Goal: Transaction & Acquisition: Obtain resource

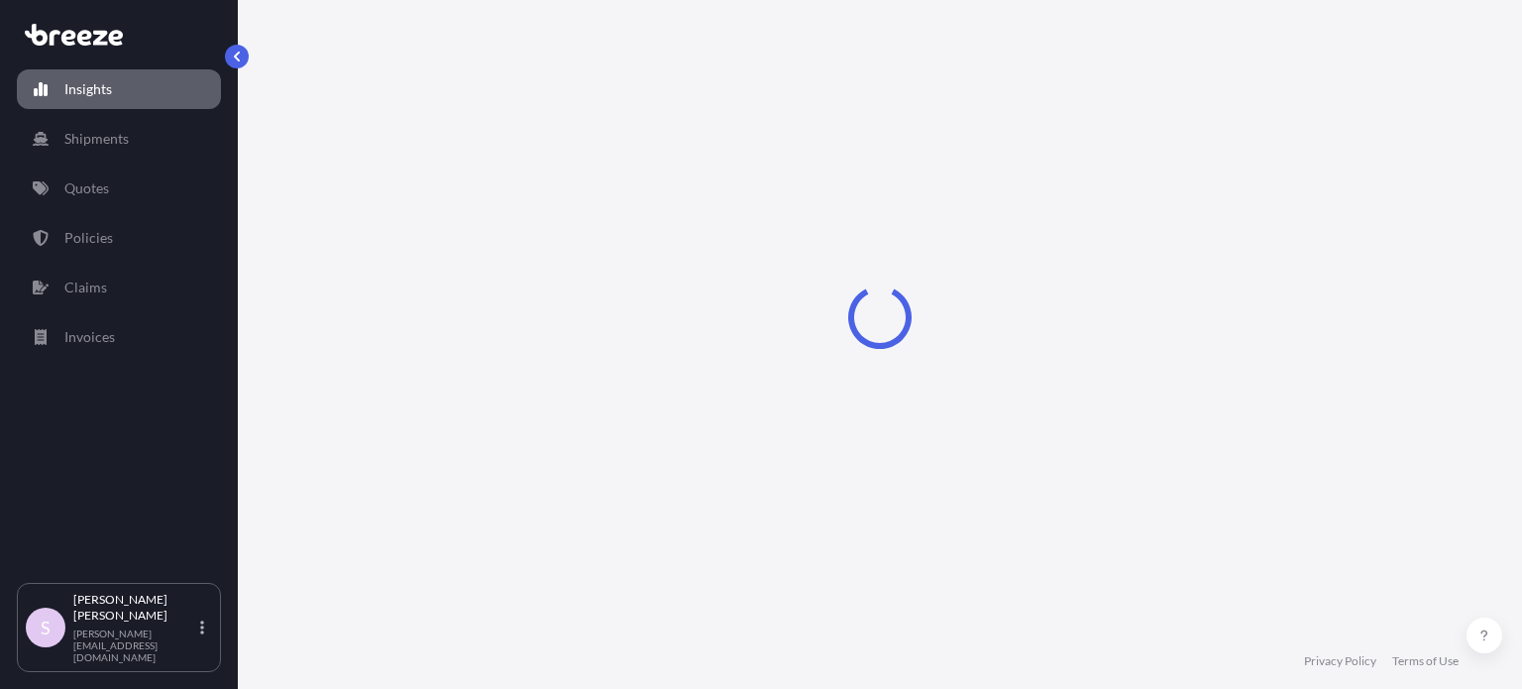
select select "2025"
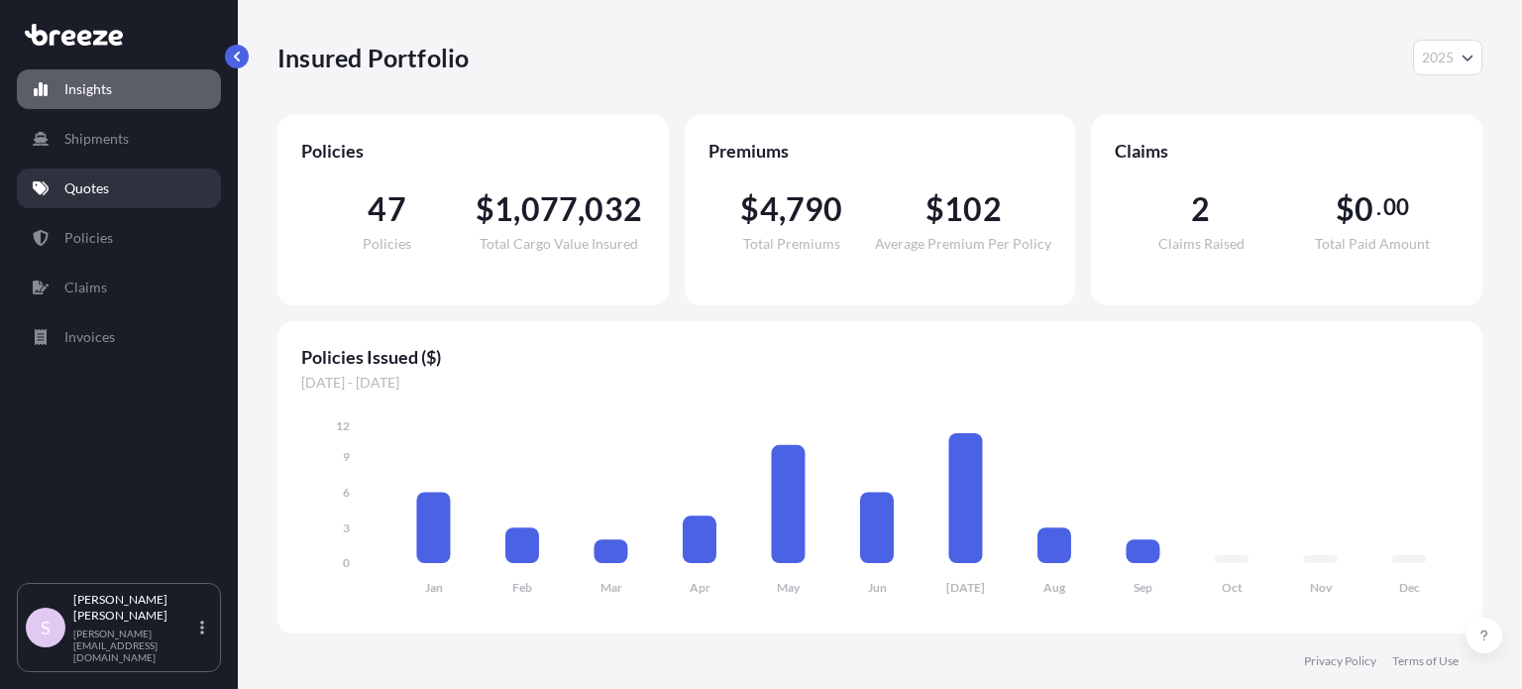
click at [147, 196] on link "Quotes" at bounding box center [119, 188] width 204 height 40
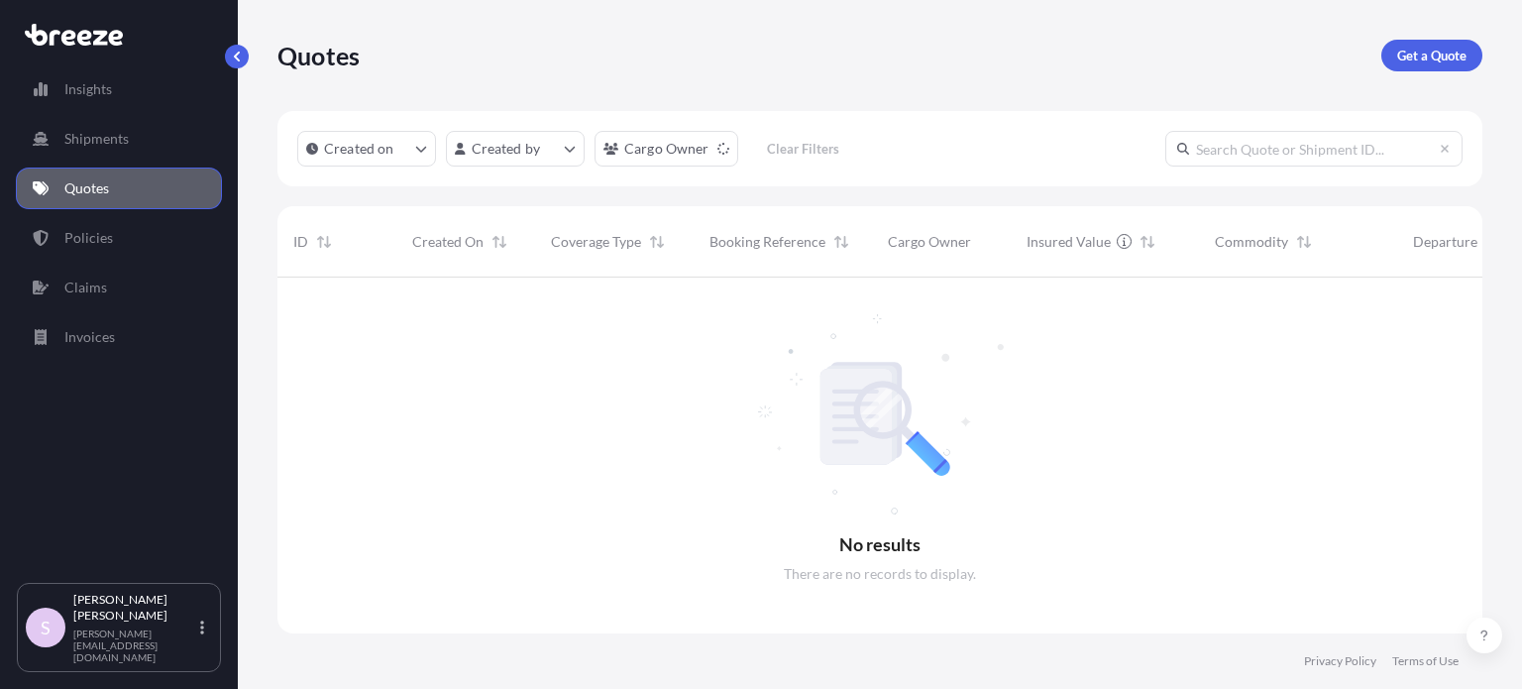
scroll to position [412, 1189]
click at [1338, 168] on div "Created on Created by Cargo Owner Clear Filters" at bounding box center [880, 148] width 1205 height 75
paste input "ASST255798"
click at [1324, 140] on input "ASST255798" at bounding box center [1314, 149] width 297 height 36
type input "ASST255798"
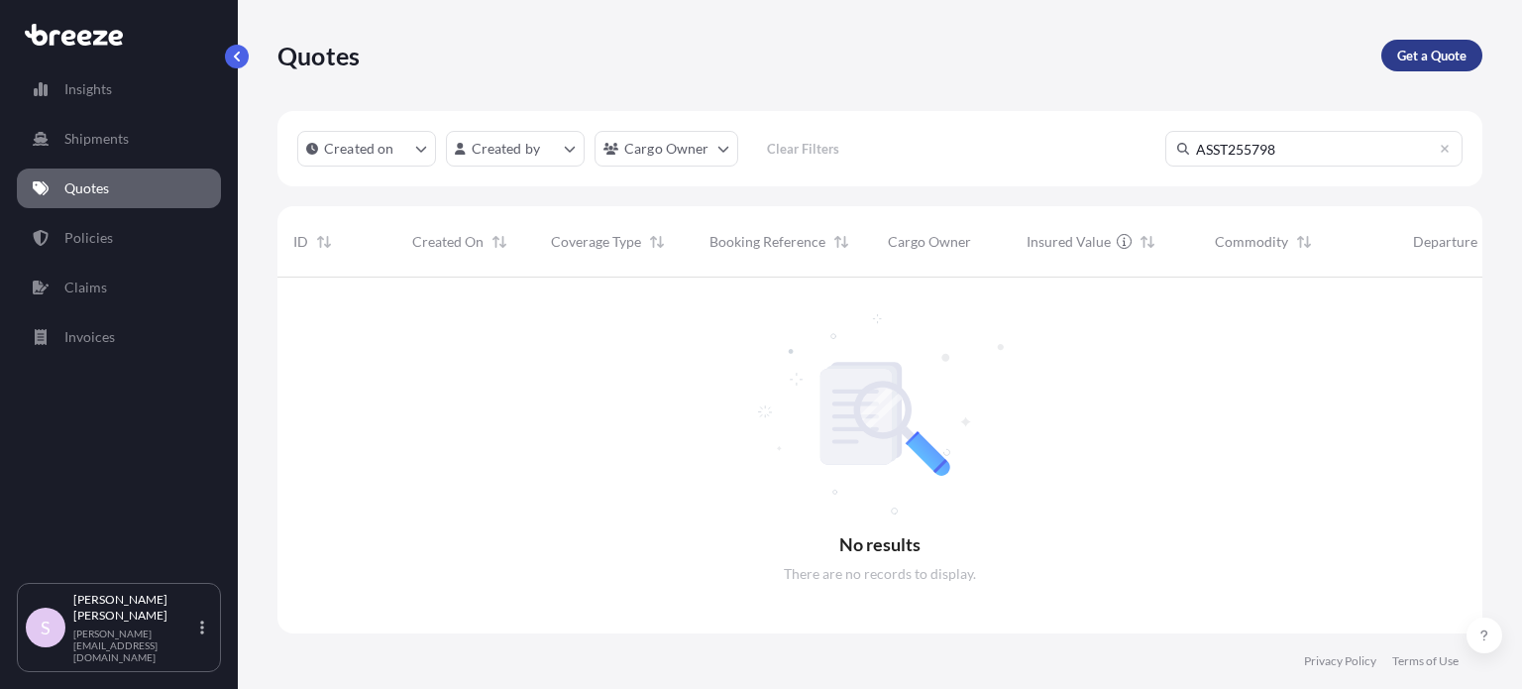
click at [1420, 62] on p "Get a Quote" at bounding box center [1431, 56] width 69 height 20
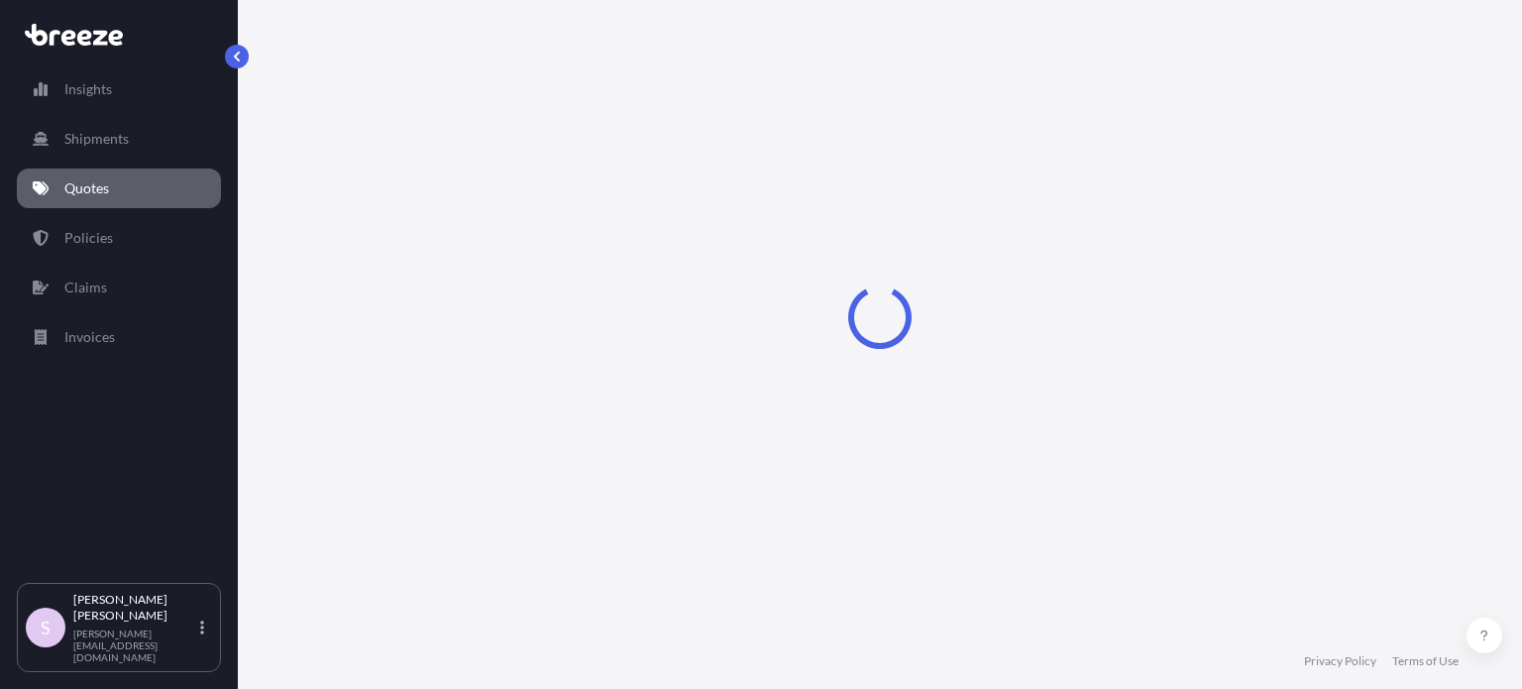
scroll to position [32, 0]
select select "Sea"
select select "1"
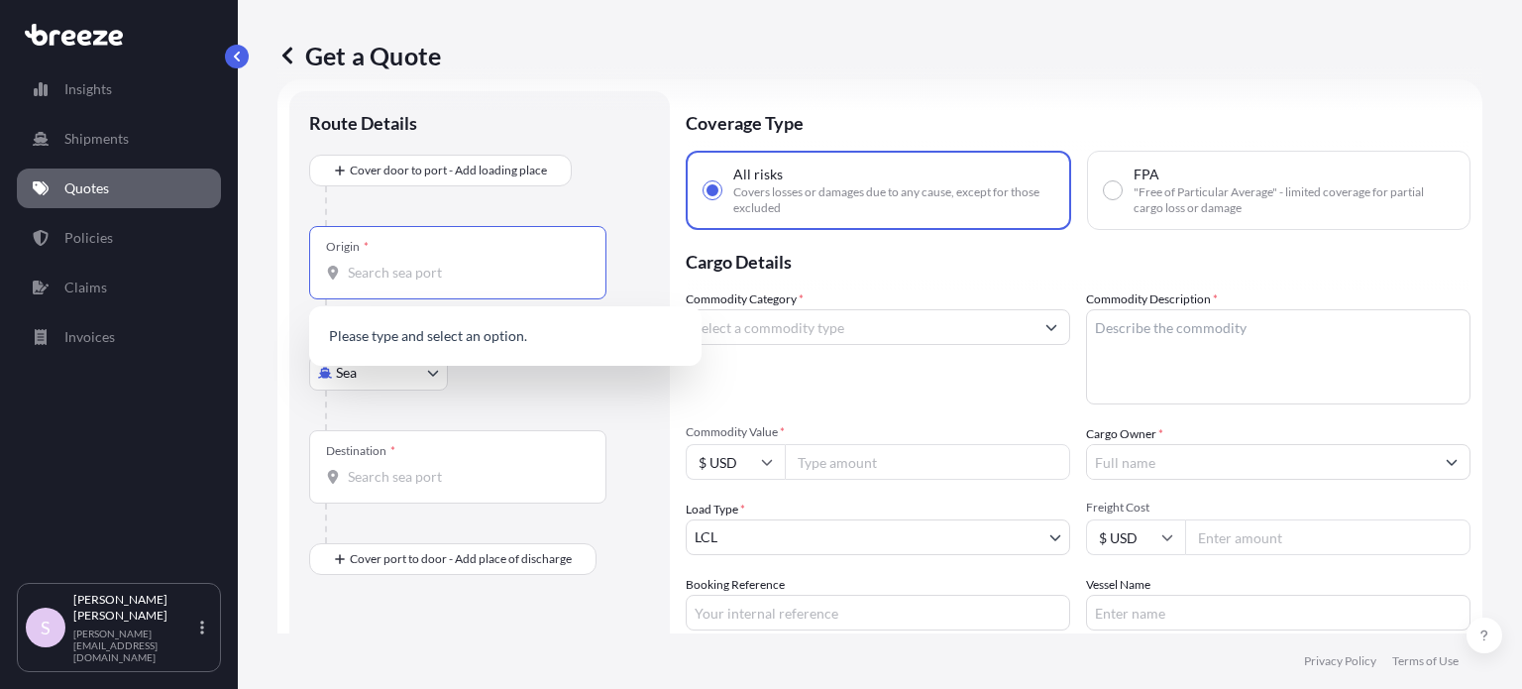
click at [413, 269] on input "Origin *" at bounding box center [465, 273] width 234 height 20
paste input "[GEOGRAPHIC_DATA]"
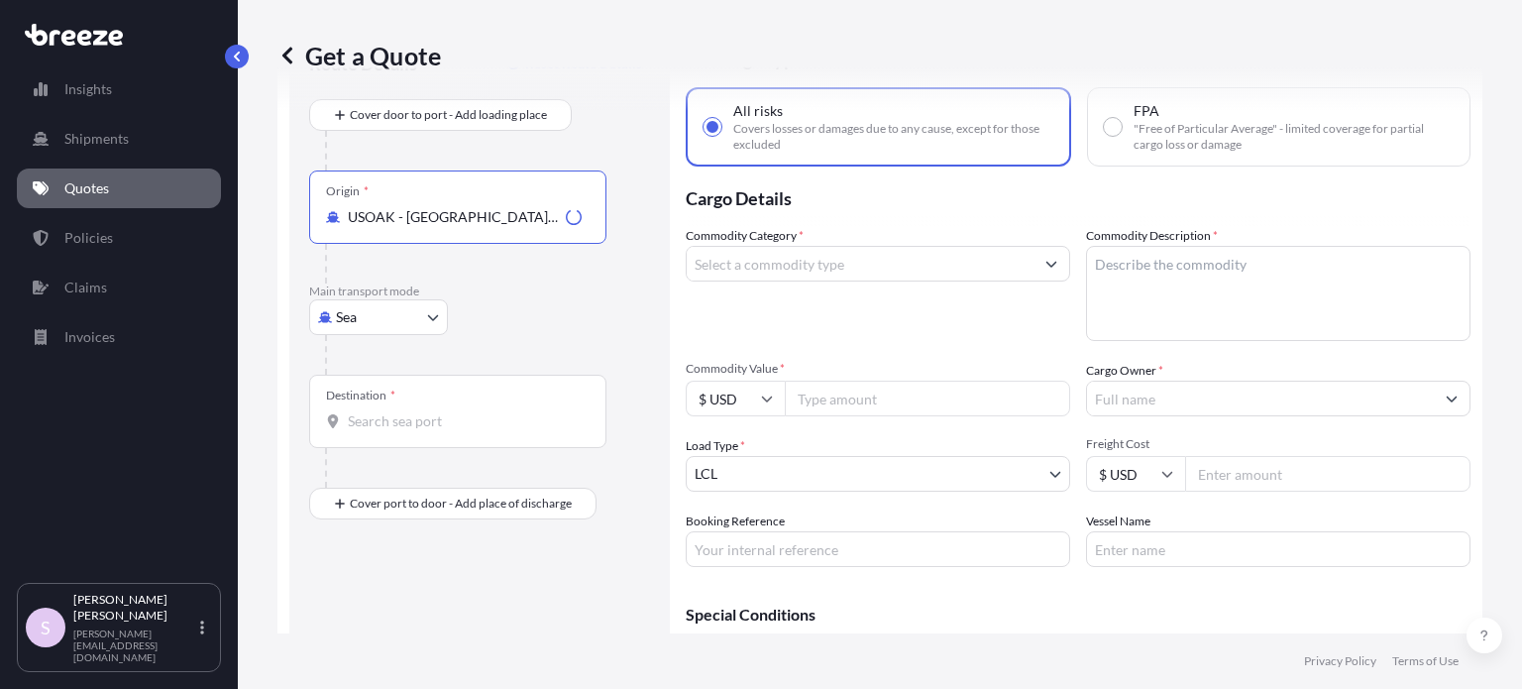
scroll to position [131, 0]
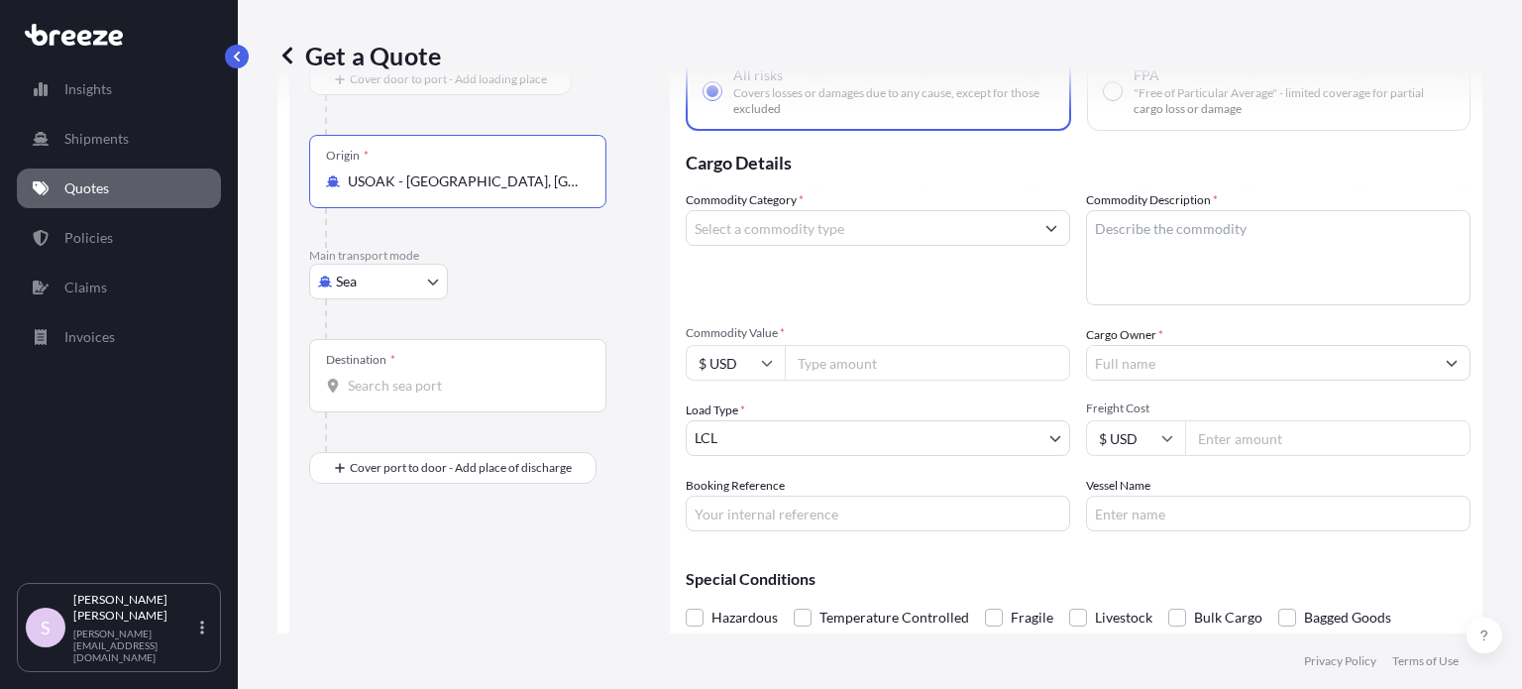
type input "USOAK - [GEOGRAPHIC_DATA], [GEOGRAPHIC_DATA]"
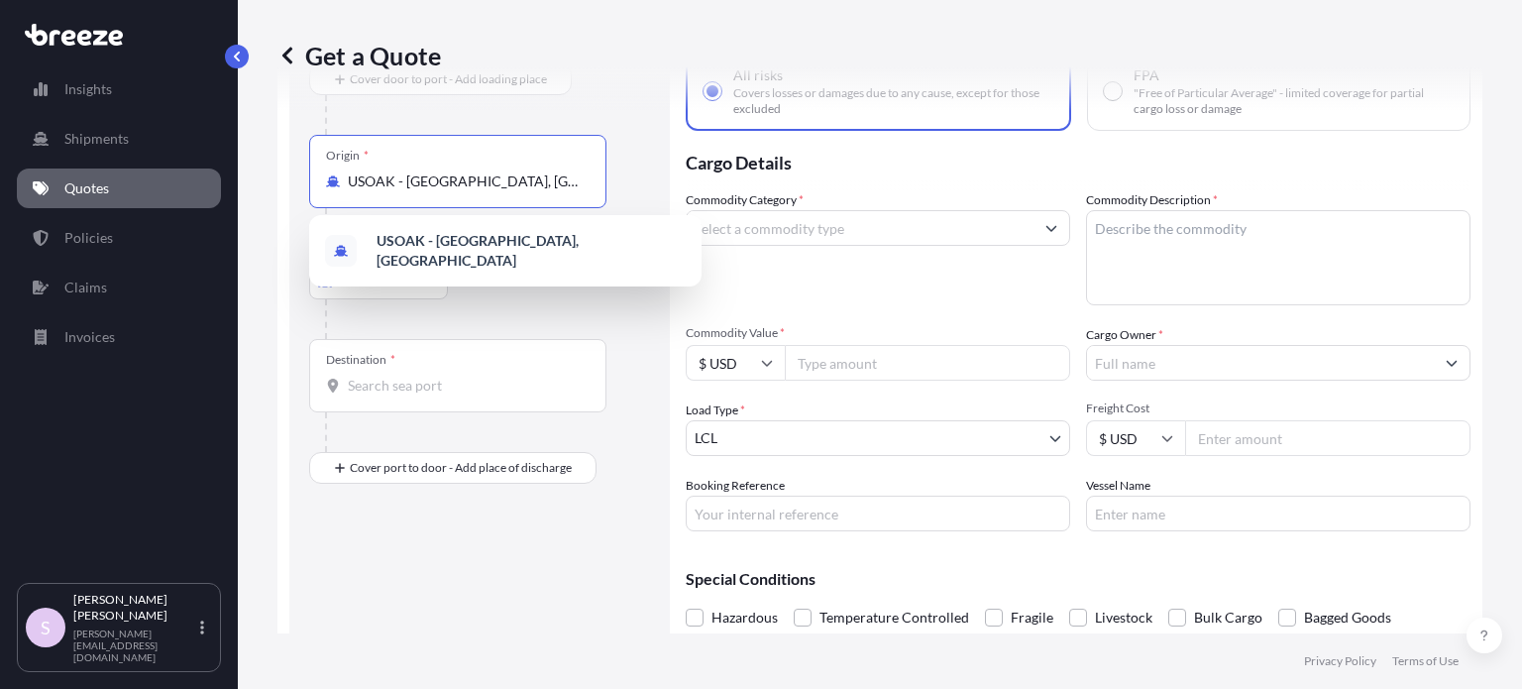
click at [415, 390] on input "Destination *" at bounding box center [465, 386] width 234 height 20
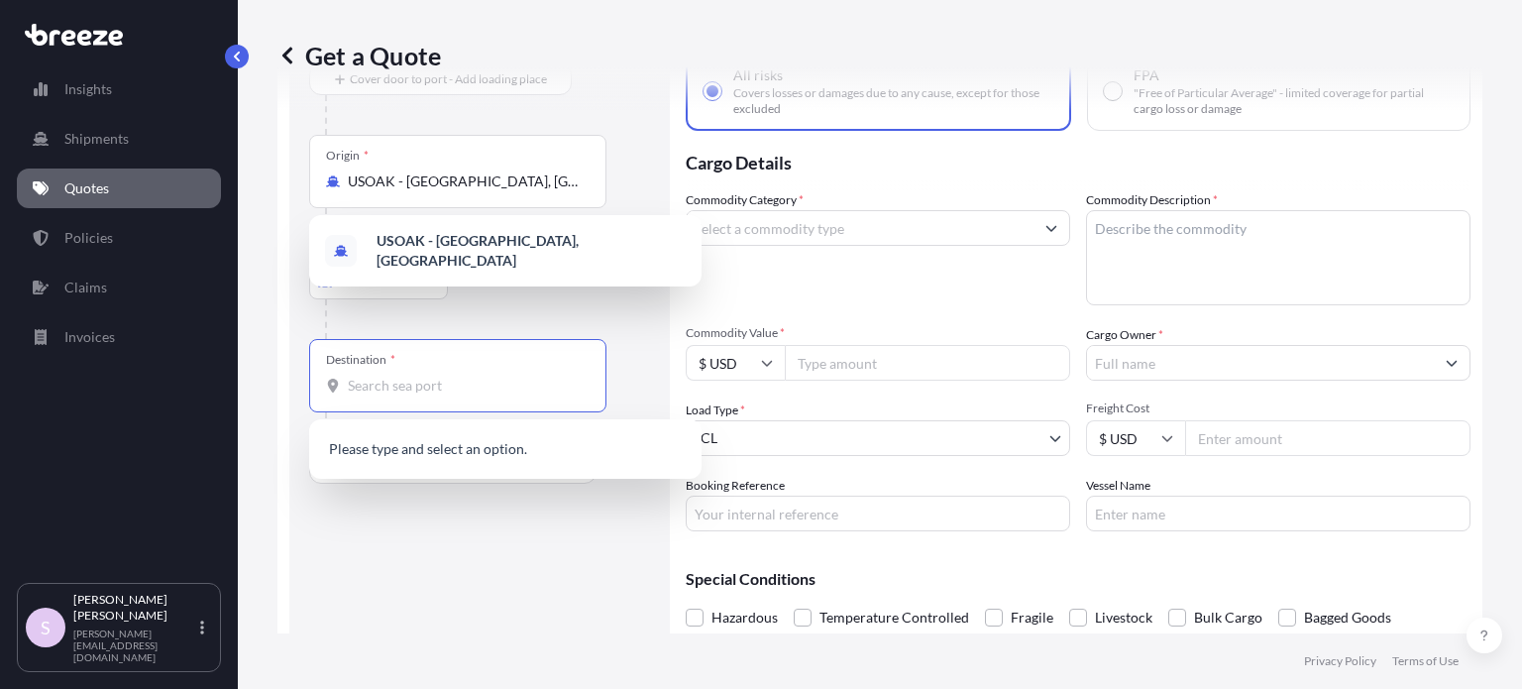
paste input "[PERSON_NAME],"
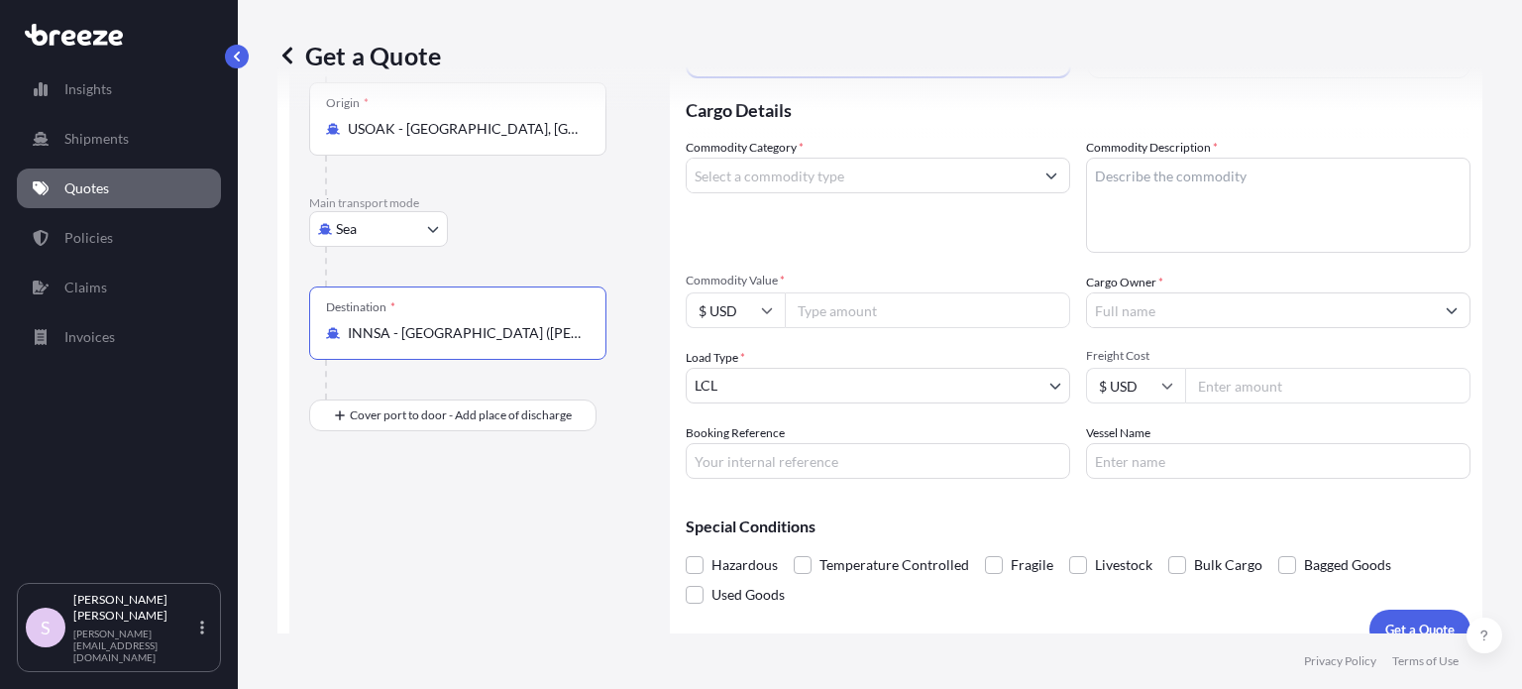
scroll to position [210, 0]
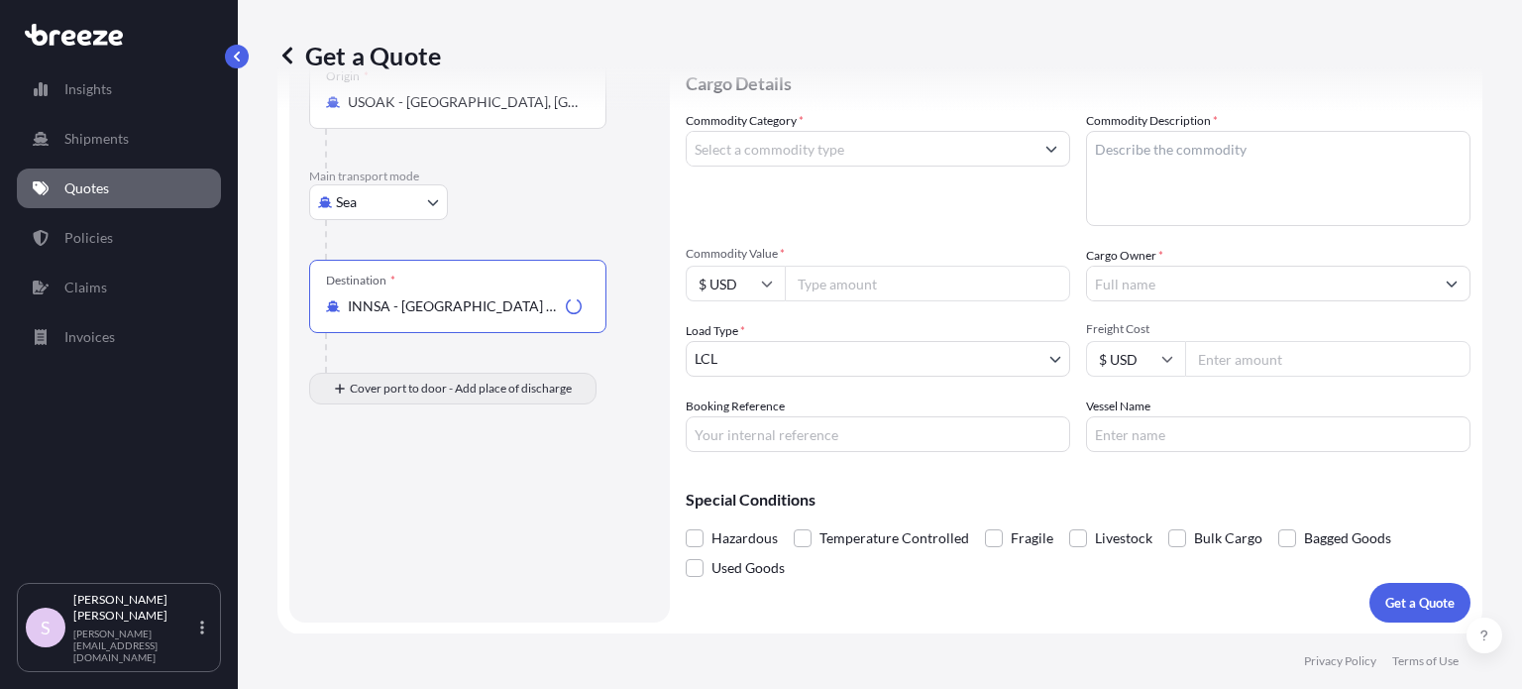
type input "INNSA - [GEOGRAPHIC_DATA] ([PERSON_NAME]), [GEOGRAPHIC_DATA]"
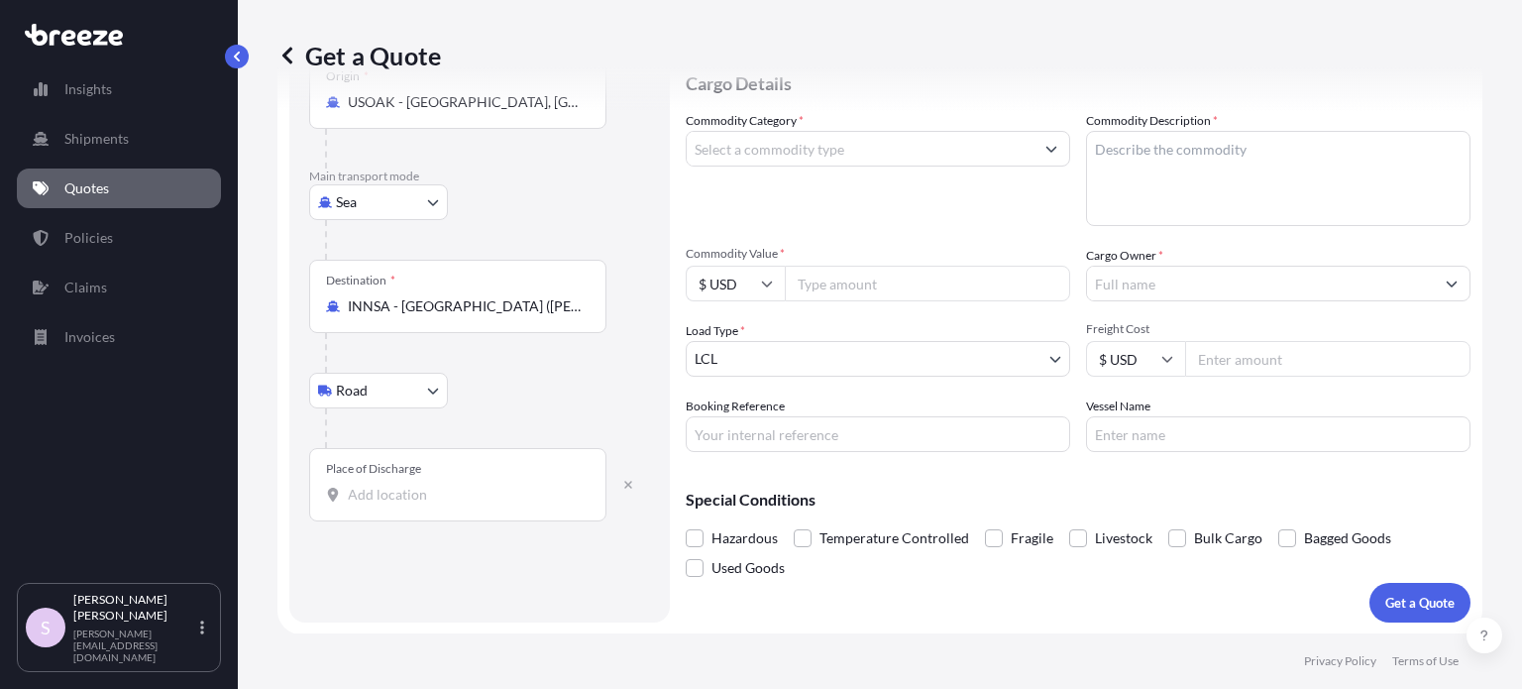
click at [381, 472] on div "Place of Discharge" at bounding box center [373, 469] width 95 height 16
click at [381, 485] on input "Place of Discharge" at bounding box center [465, 495] width 234 height 20
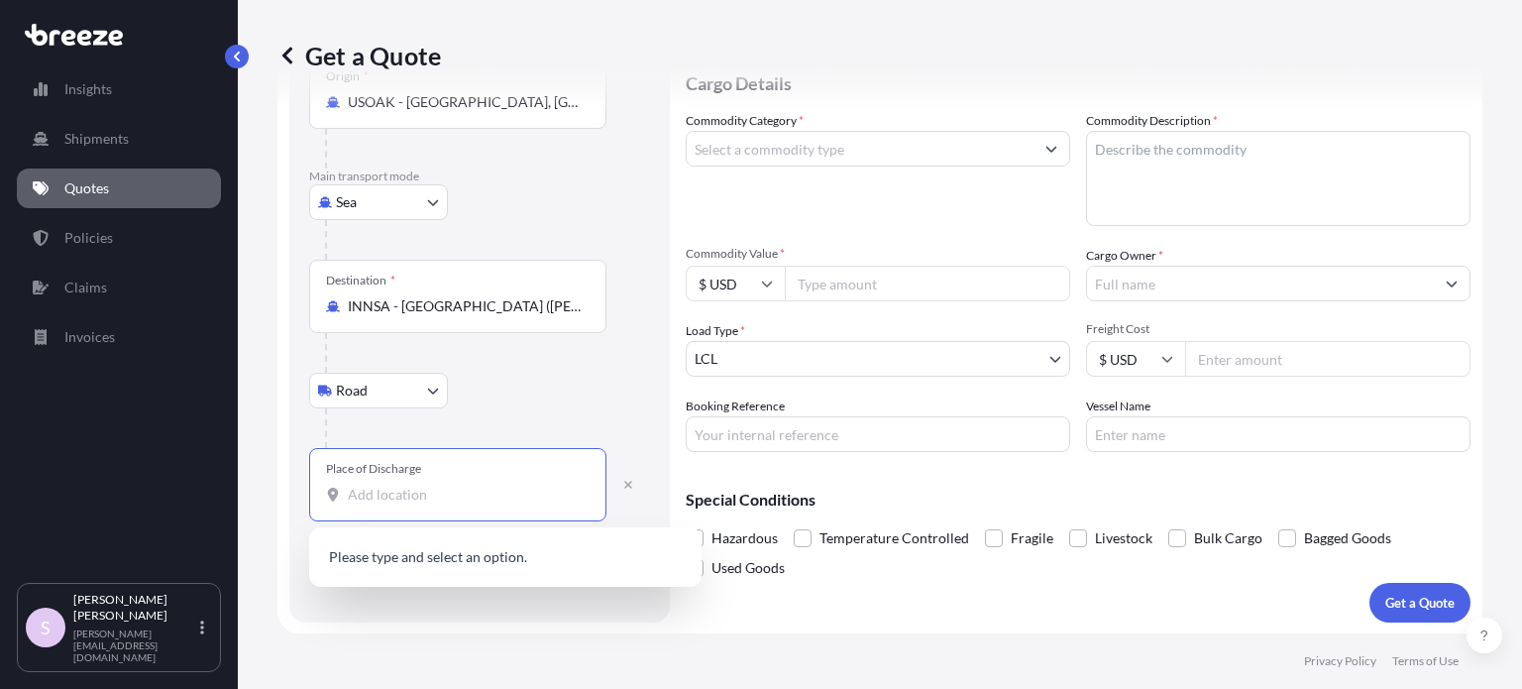
paste input "[GEOGRAPHIC_DATA]"
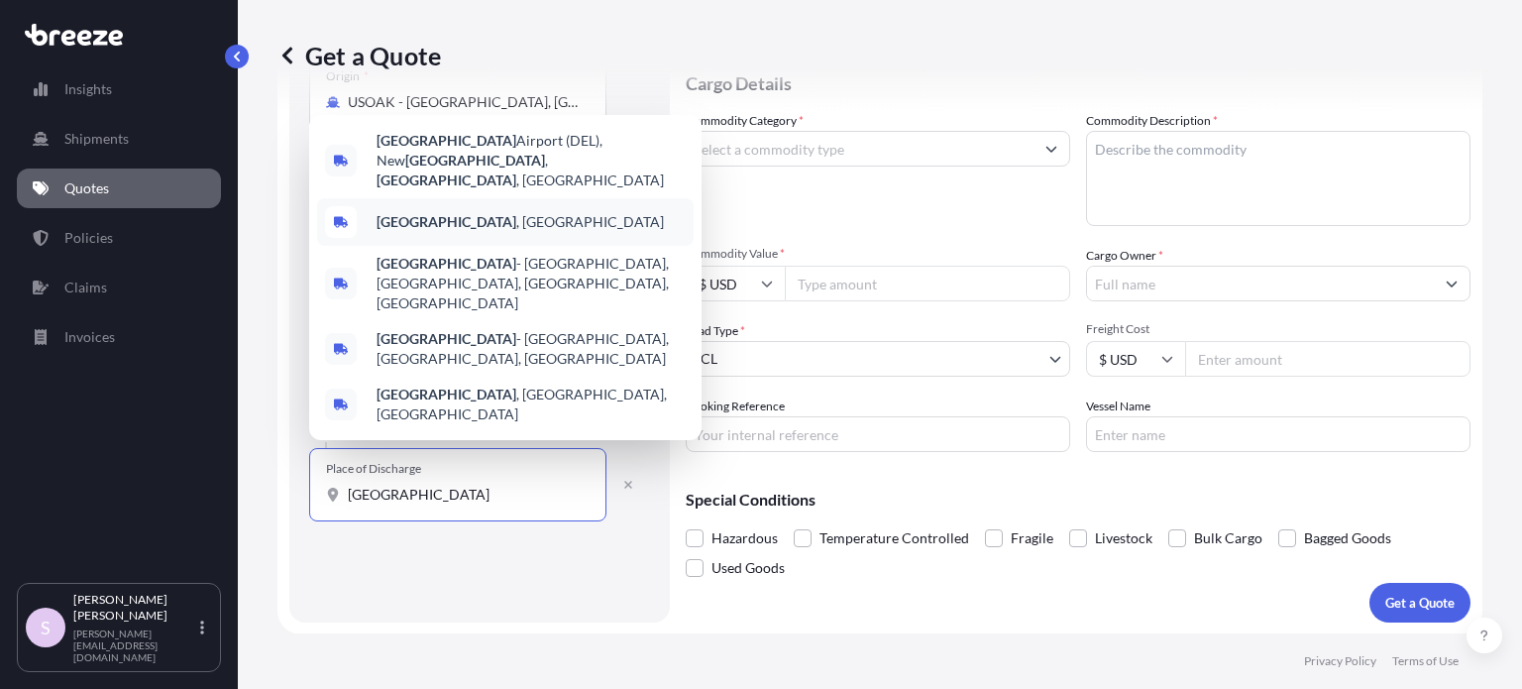
click at [457, 246] on div "[GEOGRAPHIC_DATA] , [GEOGRAPHIC_DATA]" at bounding box center [505, 222] width 377 height 48
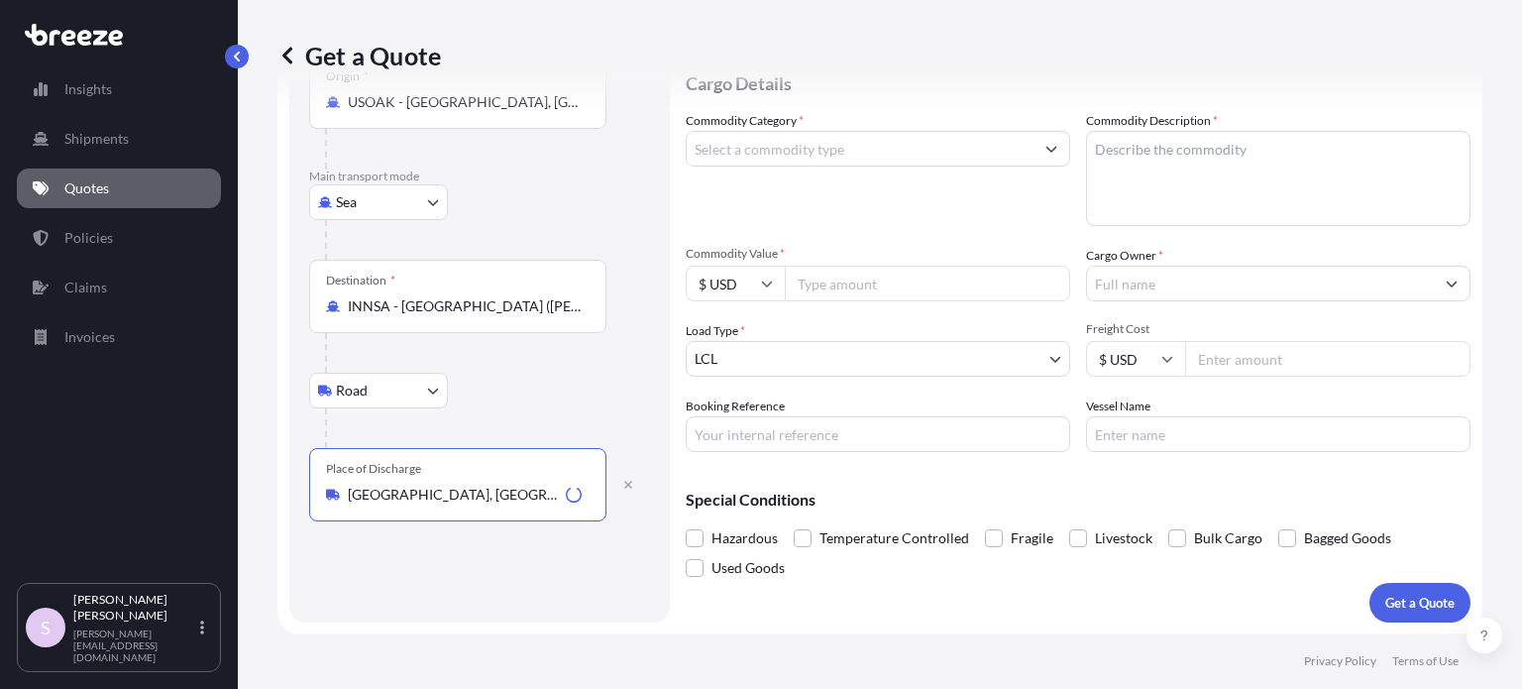
type input "[GEOGRAPHIC_DATA], [GEOGRAPHIC_DATA]"
click at [525, 590] on div "Route Details Reset Route Details Cover door to port - Add loading place Place …" at bounding box center [479, 268] width 341 height 670
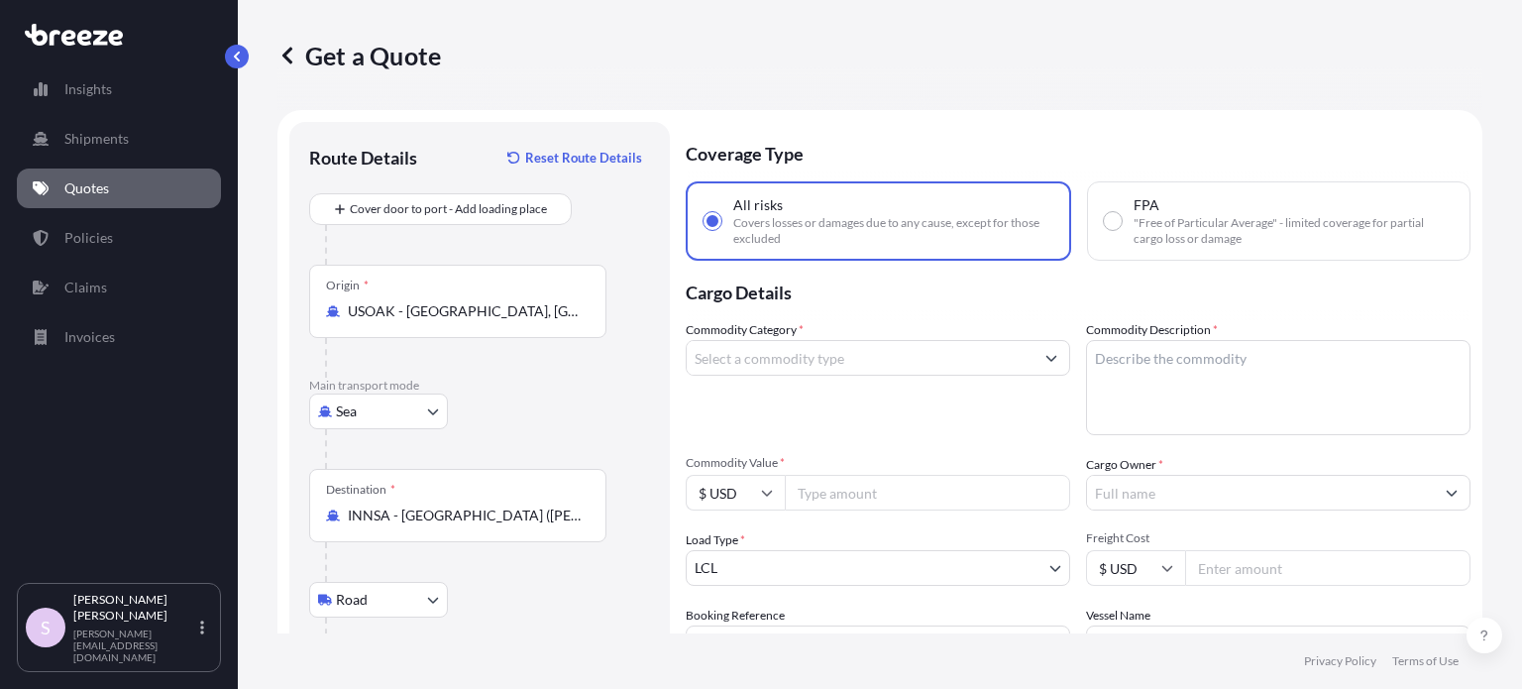
scroll to position [0, 0]
click at [1176, 229] on span ""Free of Particular Average" - limited coverage for partial cargo loss or damage" at bounding box center [1294, 232] width 320 height 32
click at [1122, 229] on input "FPA "Free of Particular Average" - limited coverage for partial cargo loss or d…" at bounding box center [1113, 222] width 18 height 18
radio input "true"
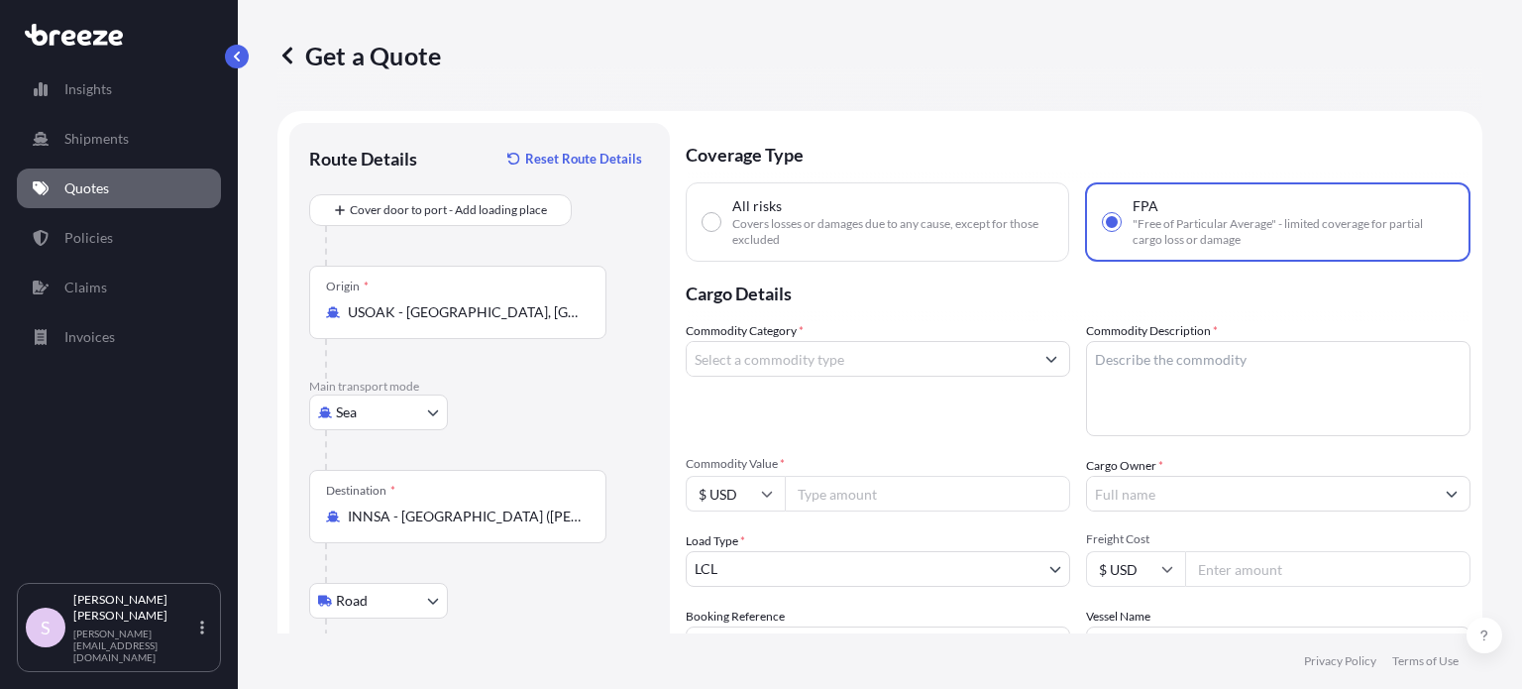
click at [807, 364] on input "Commodity Category *" at bounding box center [860, 359] width 347 height 36
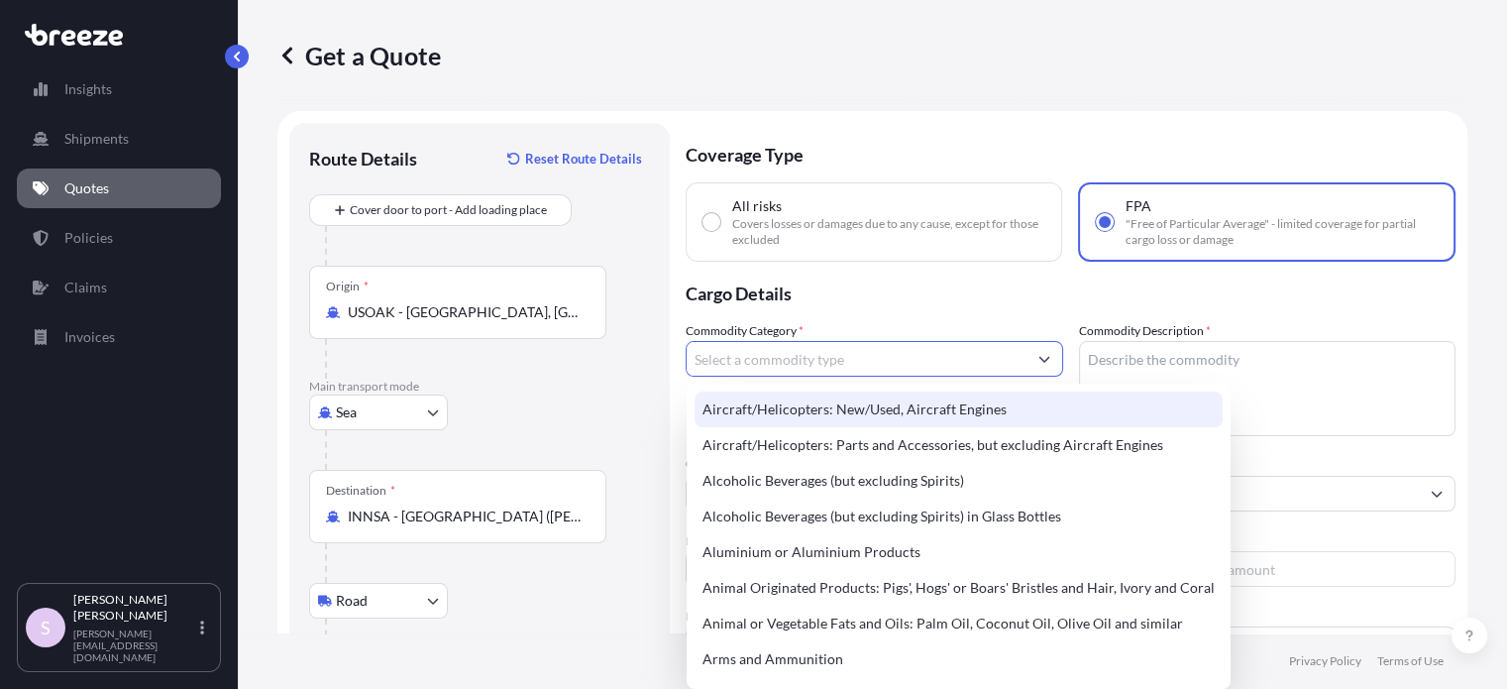
paste input "household goods"
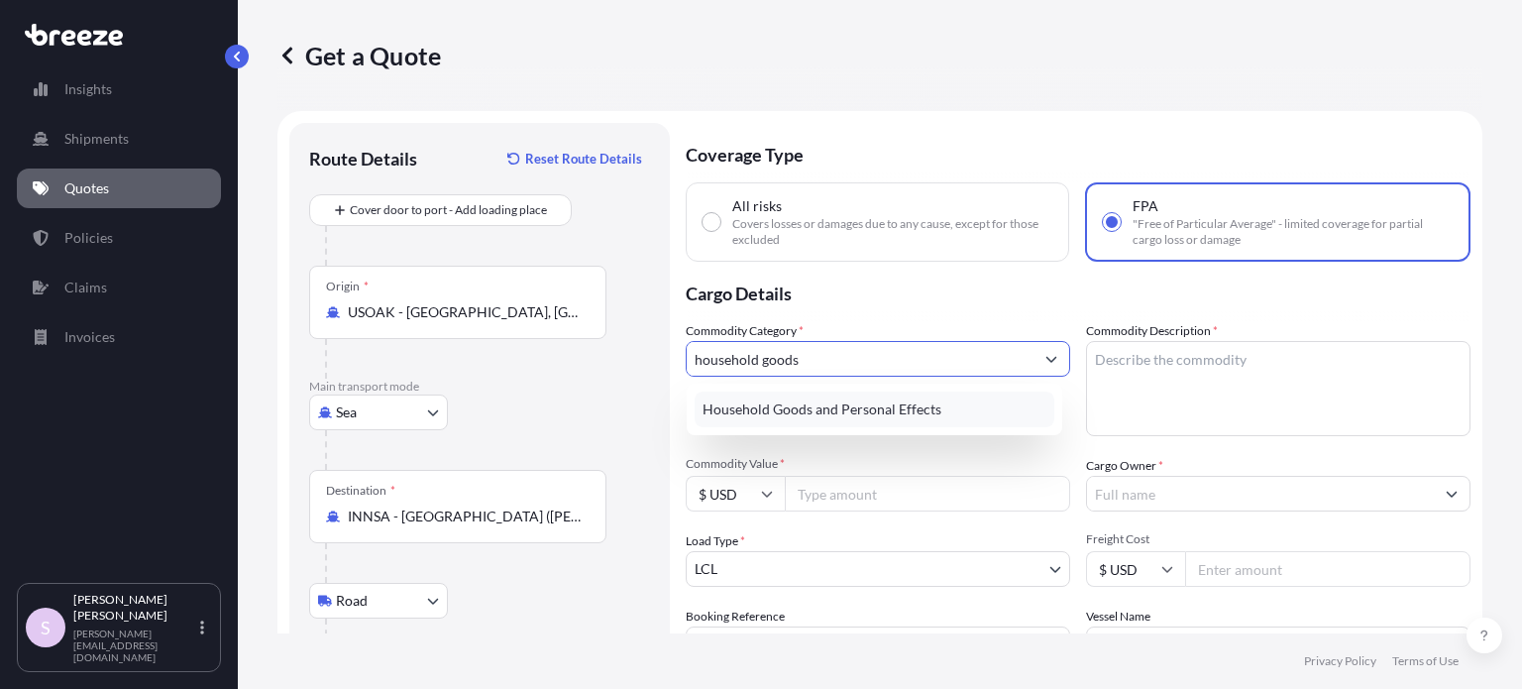
click at [789, 407] on div "Household Goods and Personal Effects" at bounding box center [875, 409] width 360 height 36
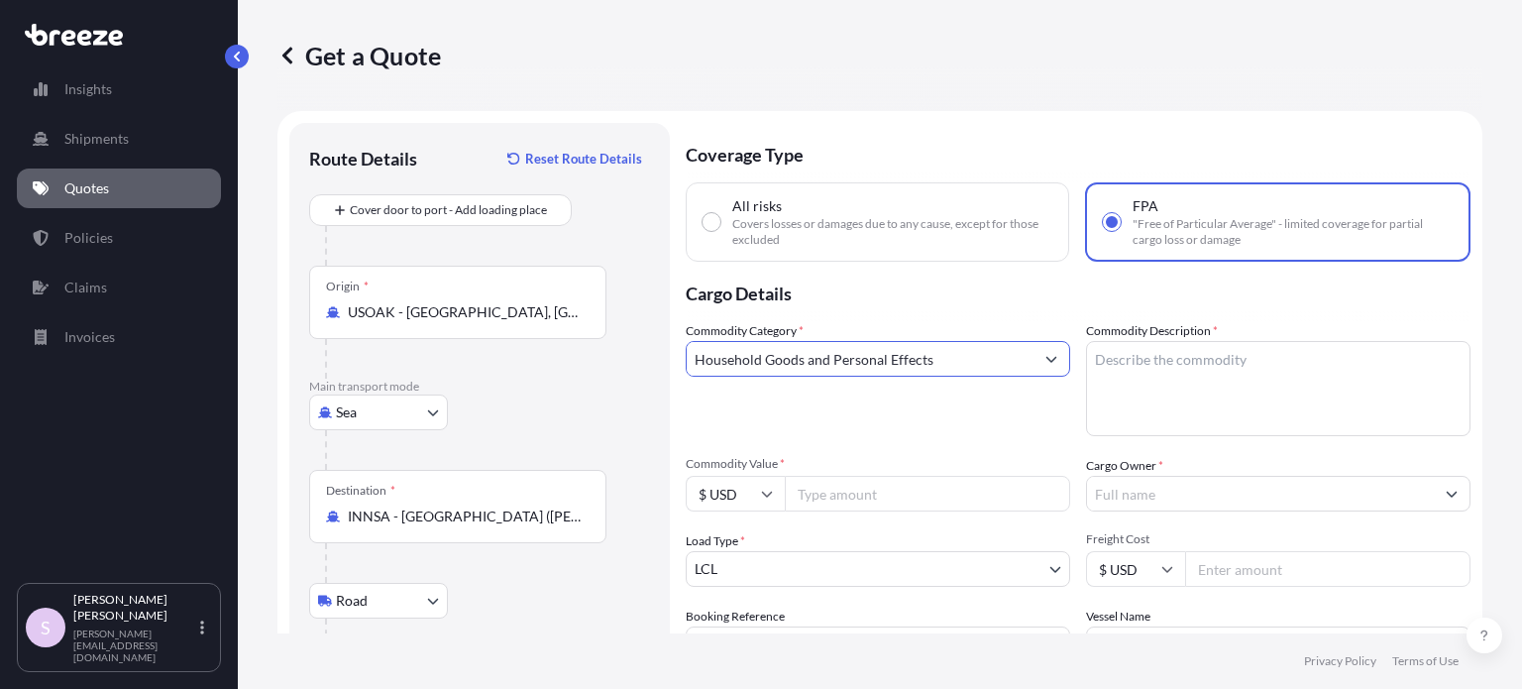
type input "Household Goods and Personal Effects"
click at [1234, 386] on textarea "Commodity Description *" at bounding box center [1278, 388] width 385 height 95
paste textarea "Used household goods and personal effects"
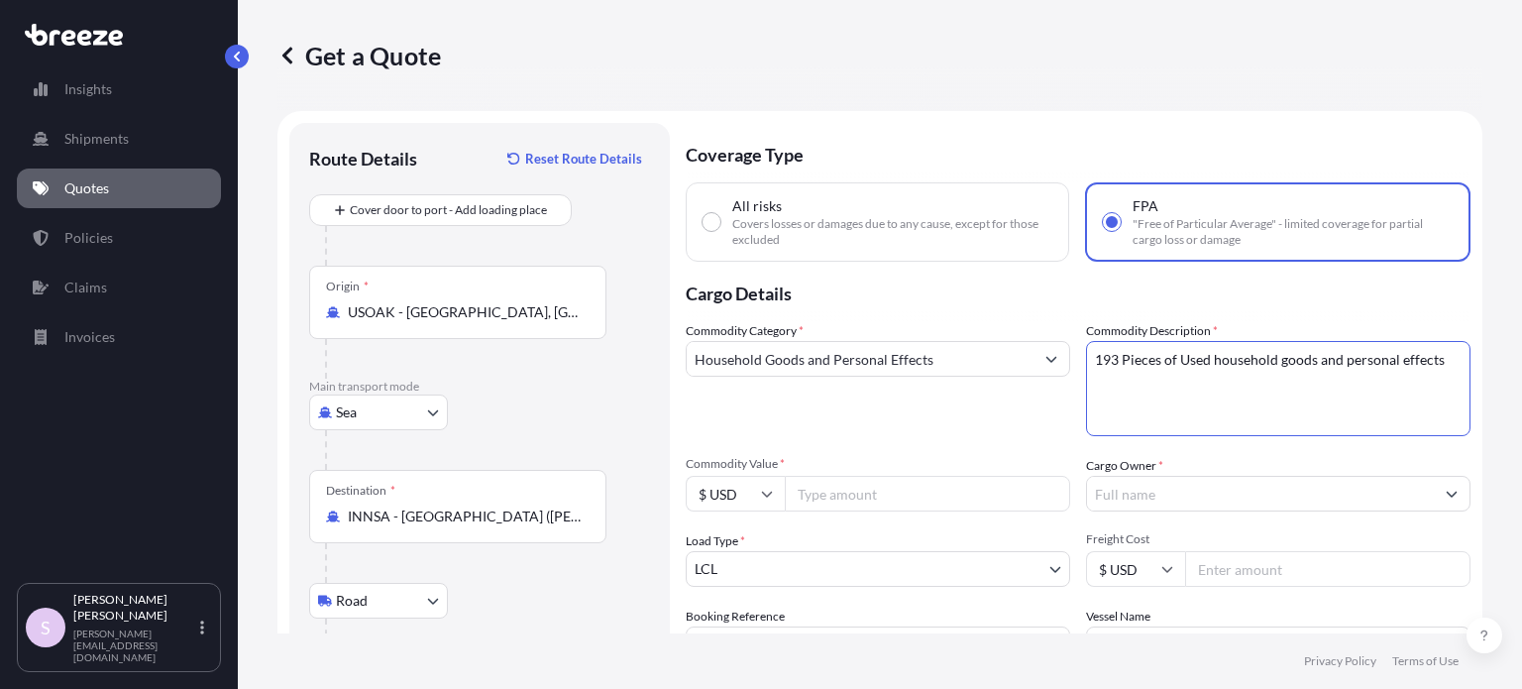
type textarea "193 Pieces of Used household goods and personal effects"
click at [1283, 315] on p "Cargo Details" at bounding box center [1078, 291] width 785 height 59
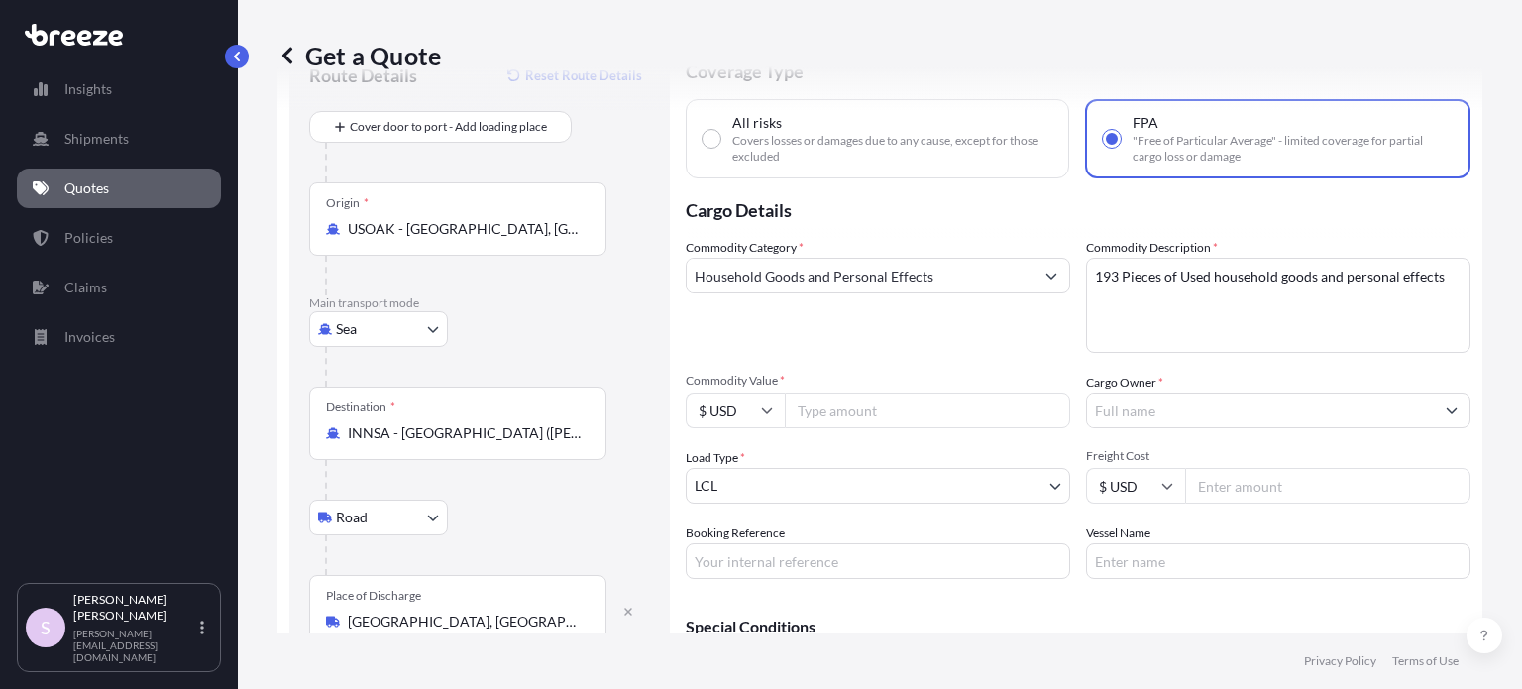
scroll to position [198, 0]
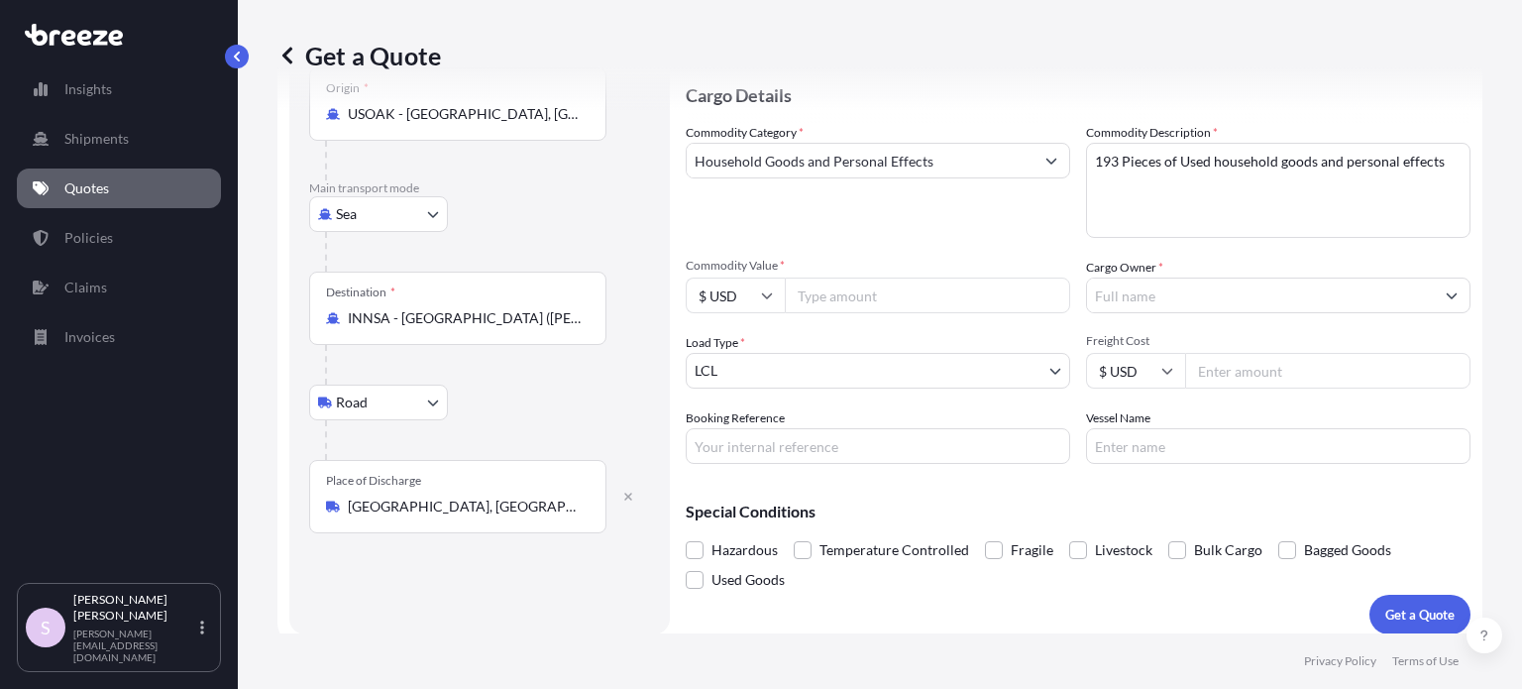
click at [856, 279] on input "Commodity Value *" at bounding box center [927, 296] width 285 height 36
paste input "23590"
type input "23590"
click at [872, 220] on div "Commodity Category * Household Goods and Personal Effects" at bounding box center [878, 180] width 385 height 115
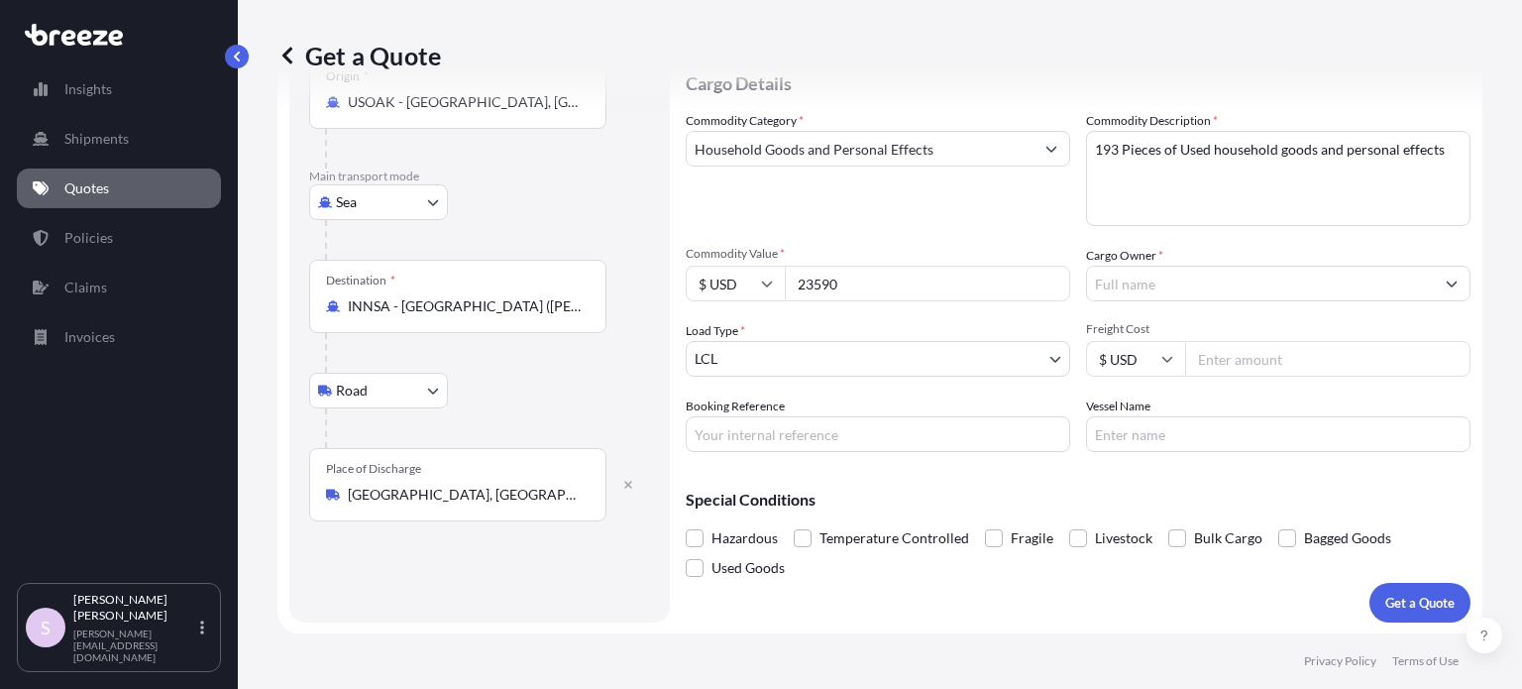
click at [768, 355] on body "Insights Shipments Quotes Policies Claims Invoices S [PERSON_NAME] [PERSON_NAME…" at bounding box center [761, 344] width 1522 height 689
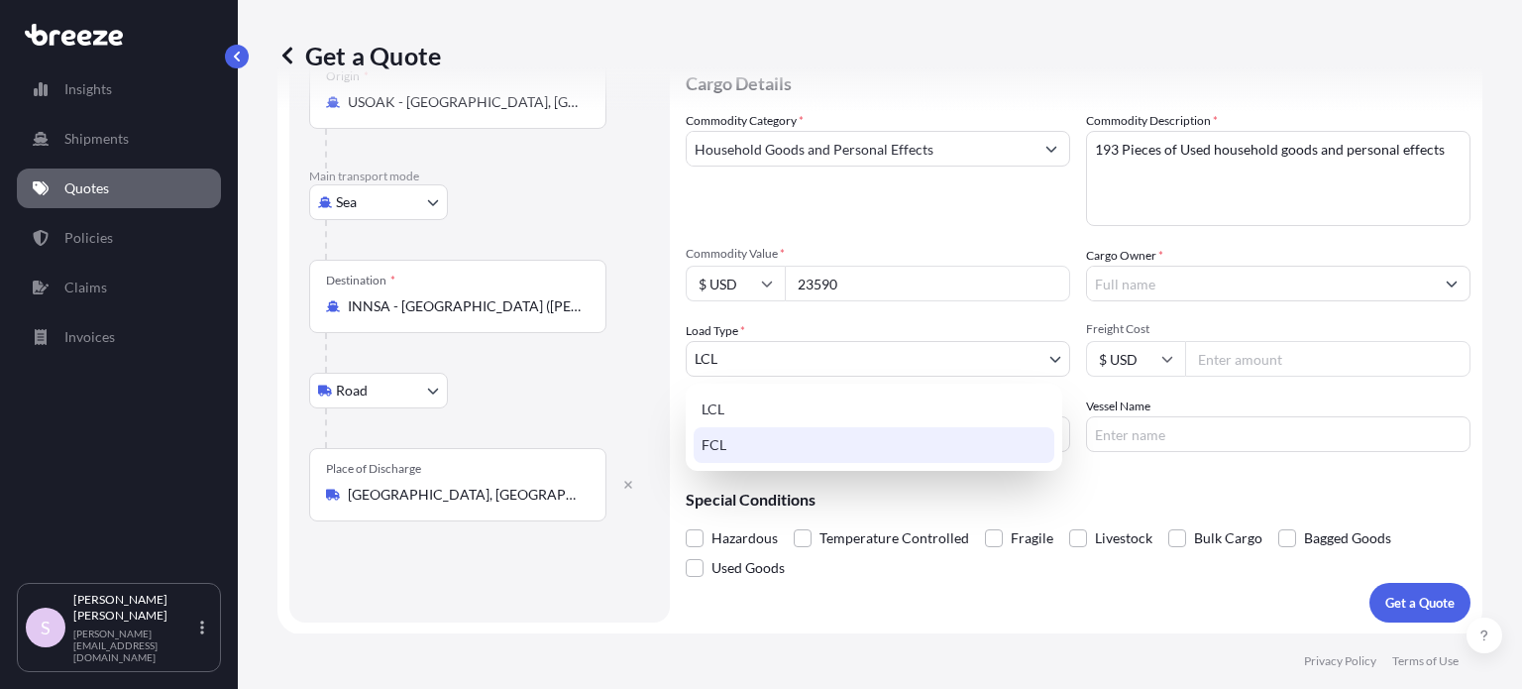
click at [765, 455] on div "FCL" at bounding box center [874, 445] width 361 height 36
select select "2"
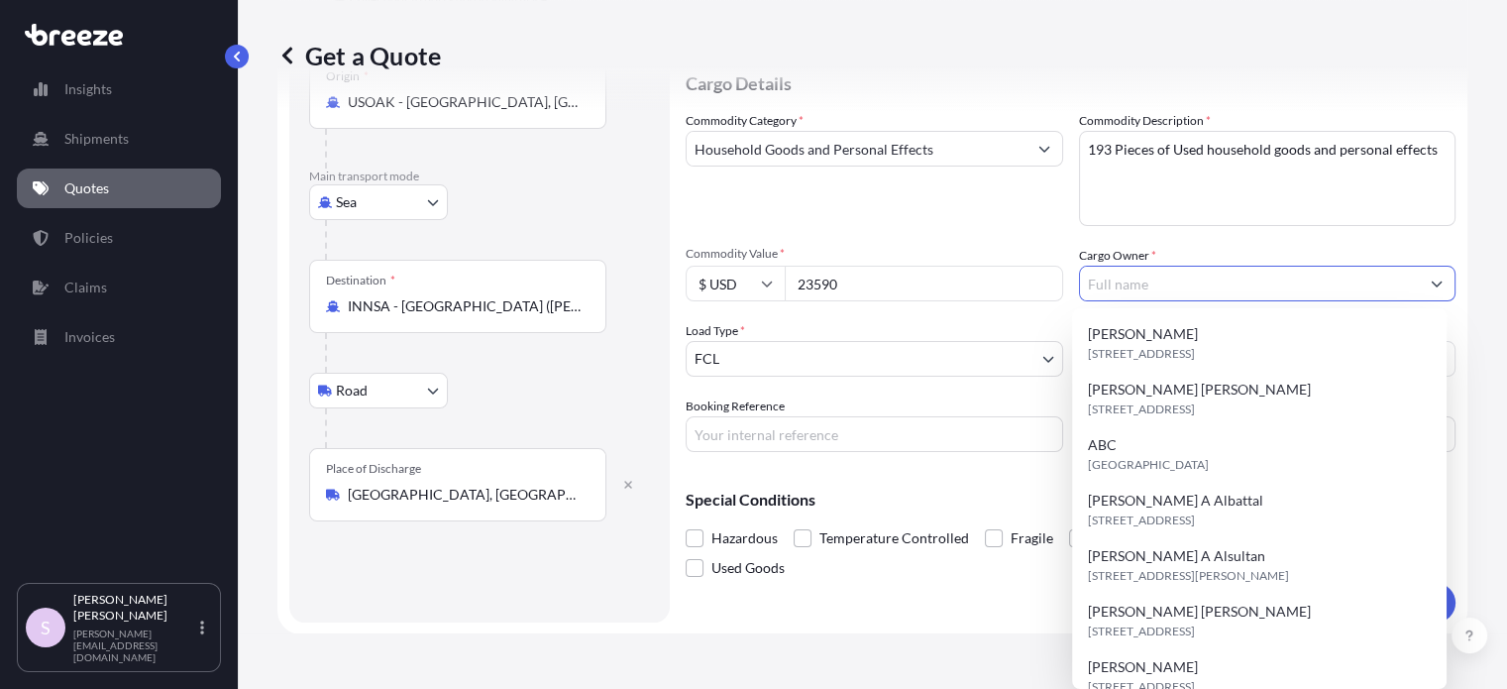
click at [1150, 288] on input "Cargo Owner *" at bounding box center [1250, 284] width 340 height 36
paste input "[PERSON_NAME] [PERSON_NAME]"
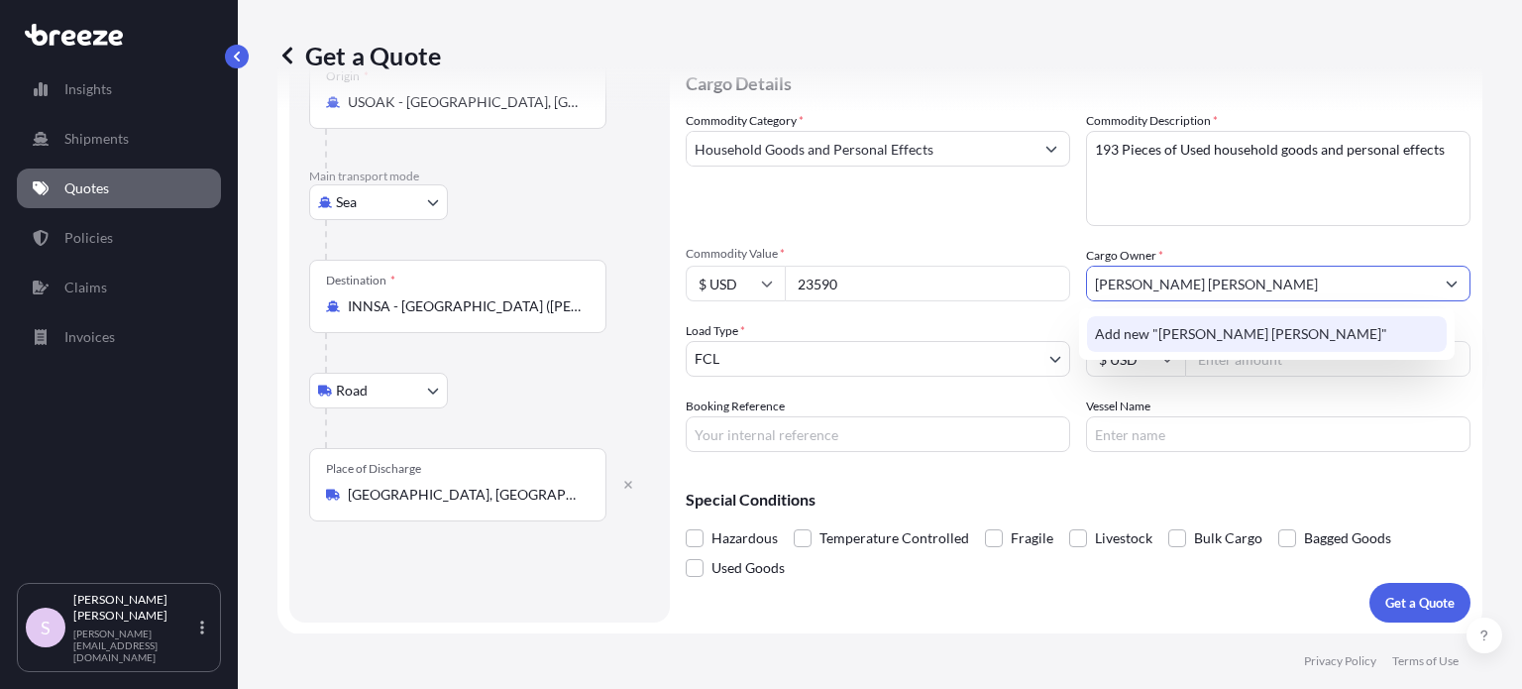
click at [1257, 351] on div "Add new "[PERSON_NAME] [PERSON_NAME]"" at bounding box center [1267, 334] width 360 height 36
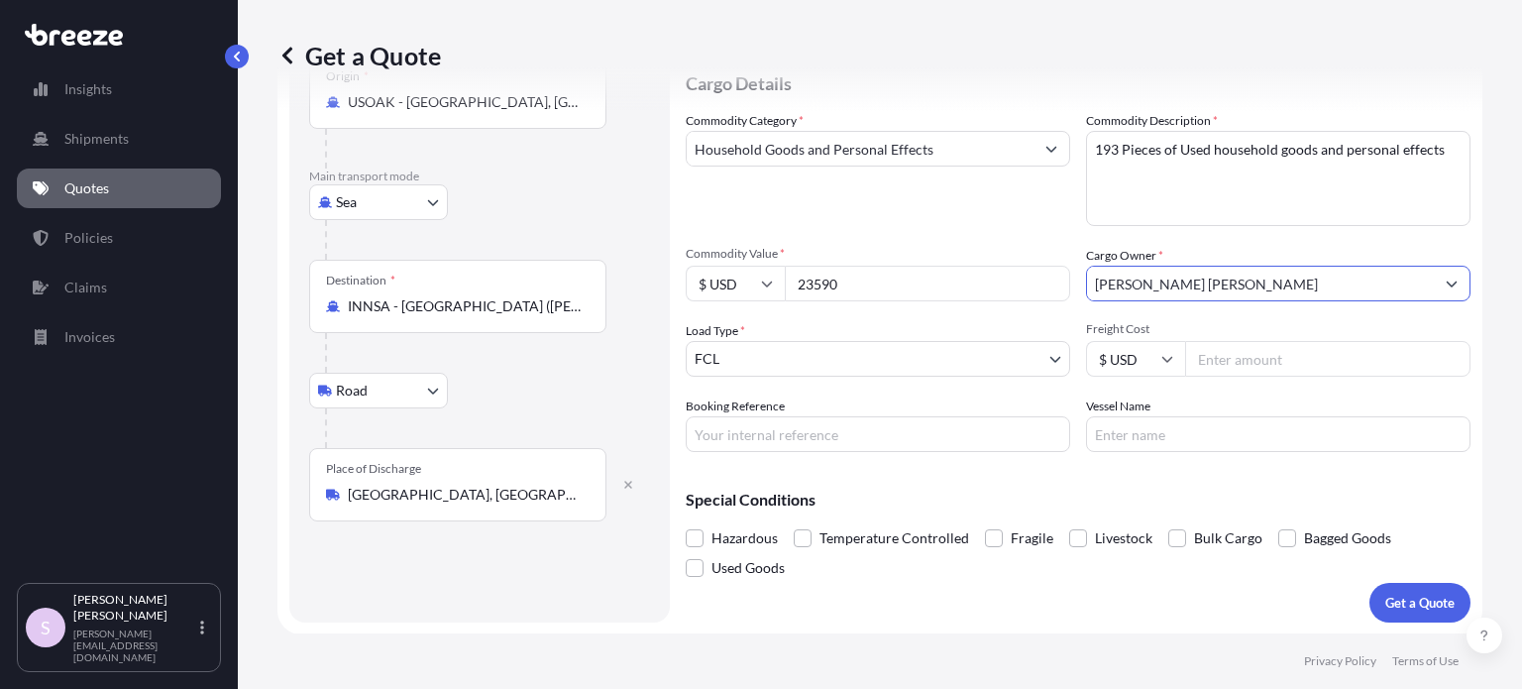
type input "[PERSON_NAME] [PERSON_NAME]"
click at [970, 218] on div "Commodity Category * Household Goods and Personal Effects" at bounding box center [878, 168] width 385 height 115
click at [843, 416] on input "Booking Reference" at bounding box center [878, 434] width 385 height 36
paste input "ASST255798"
paste input "NAM7940582"
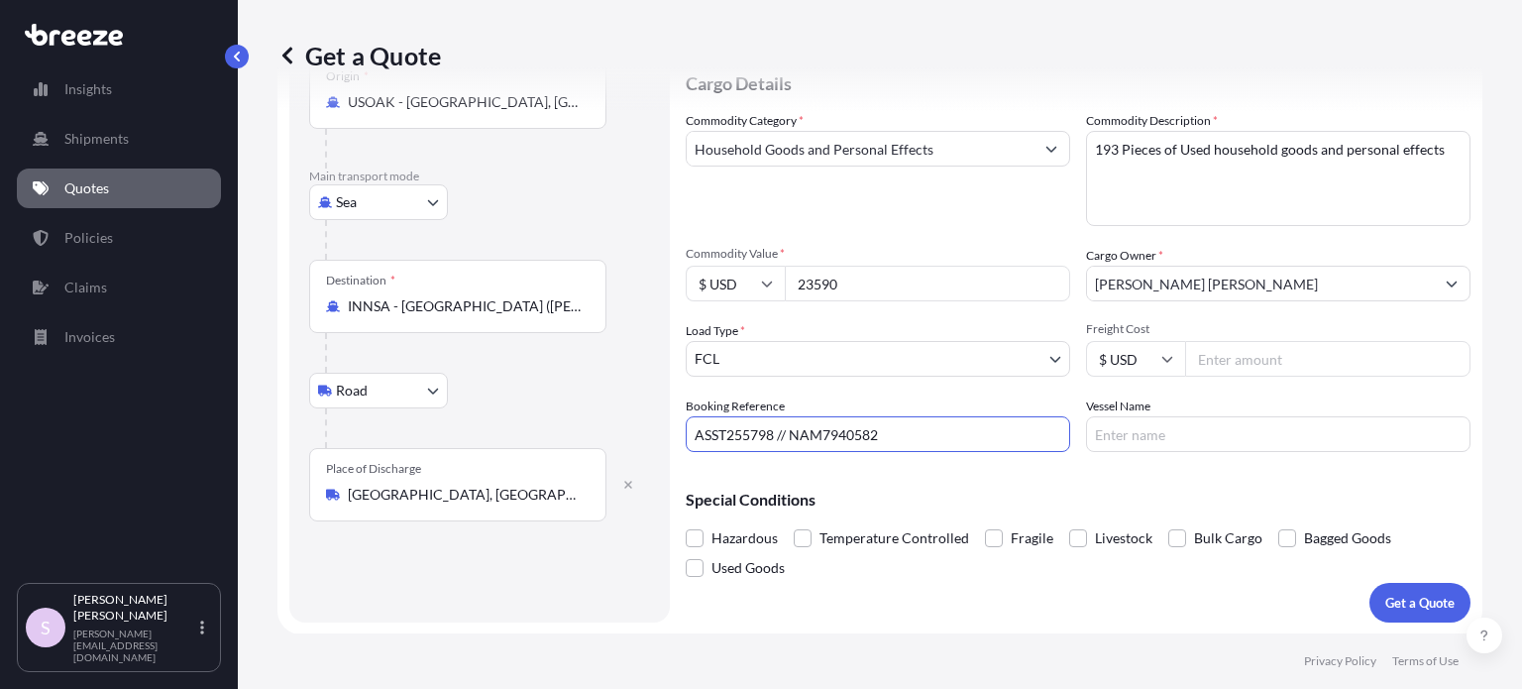
type input "ASST255798 // NAM7940582"
click at [991, 501] on p "Special Conditions" at bounding box center [1078, 500] width 785 height 16
click at [1426, 594] on p "Get a Quote" at bounding box center [1420, 603] width 69 height 20
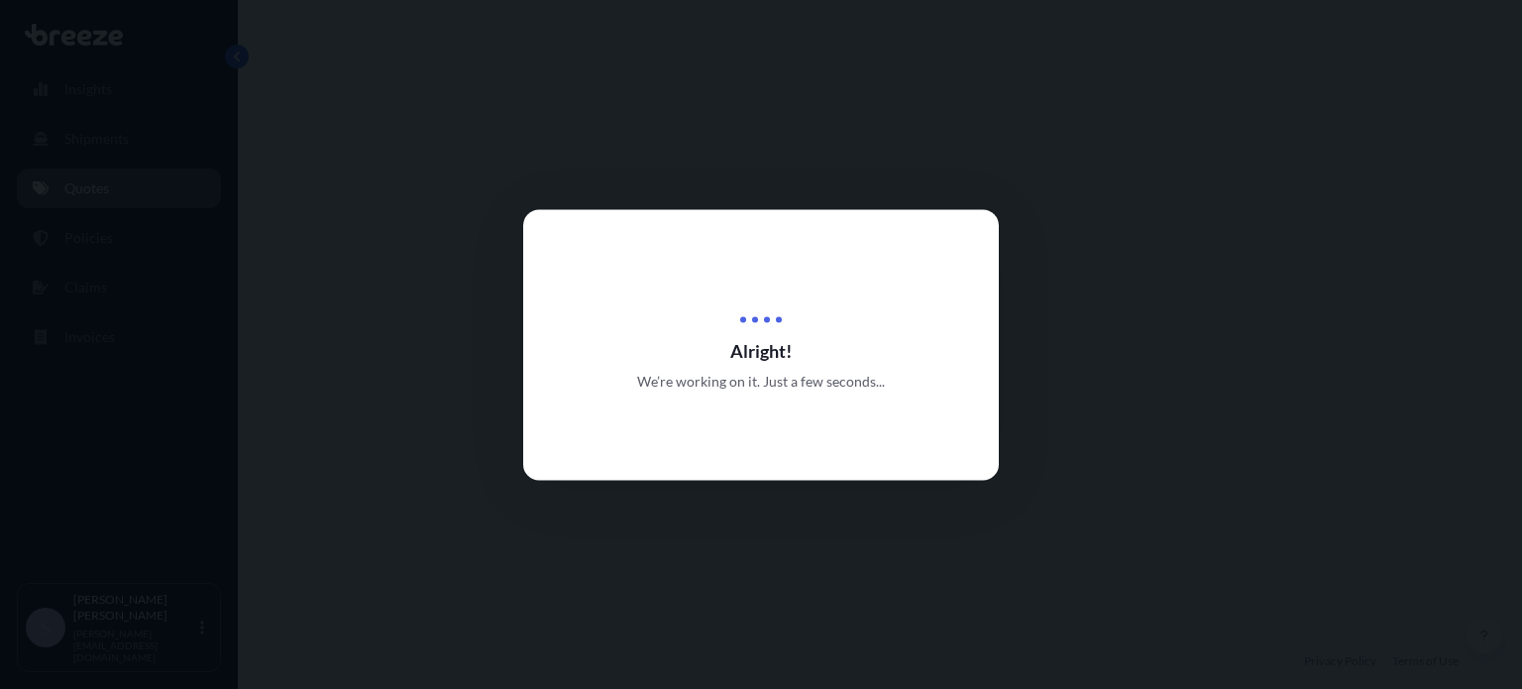
select select "Sea"
select select "Road"
select select "2"
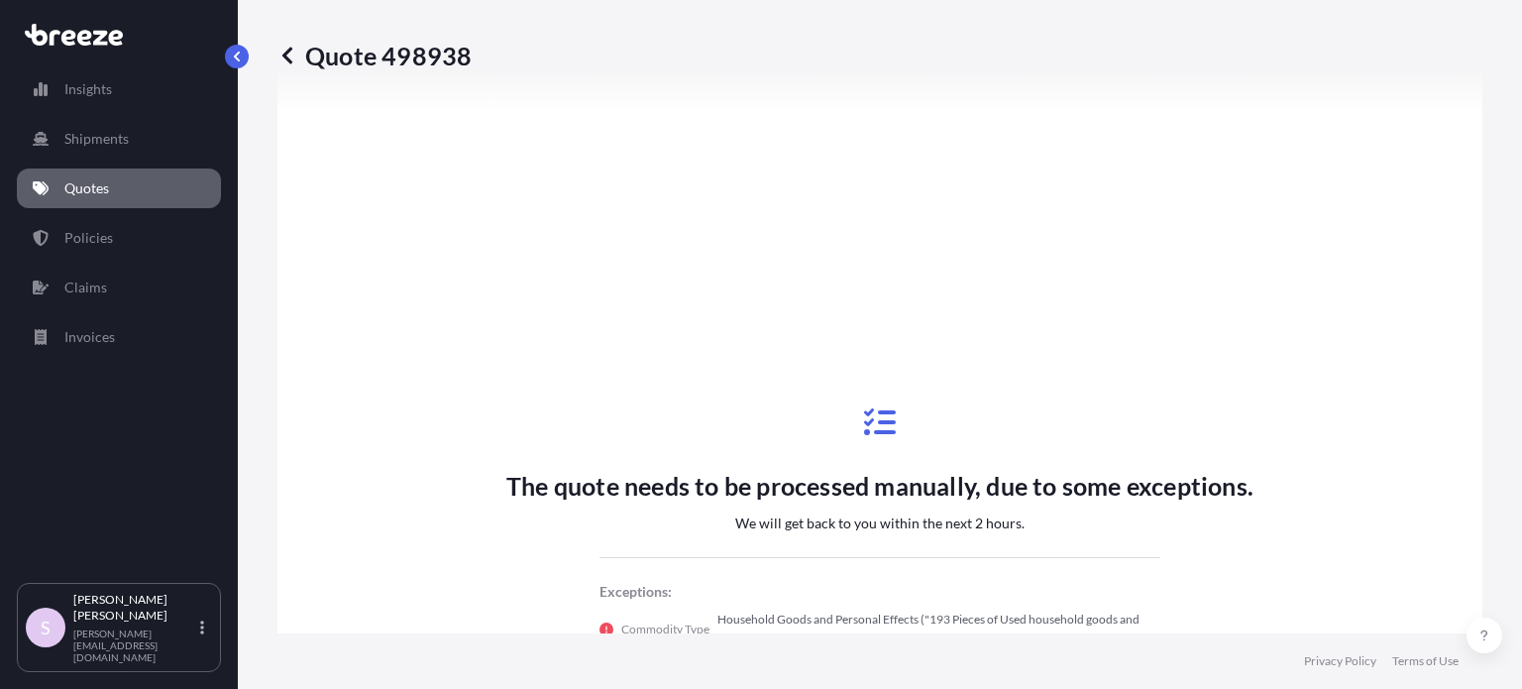
scroll to position [1061, 0]
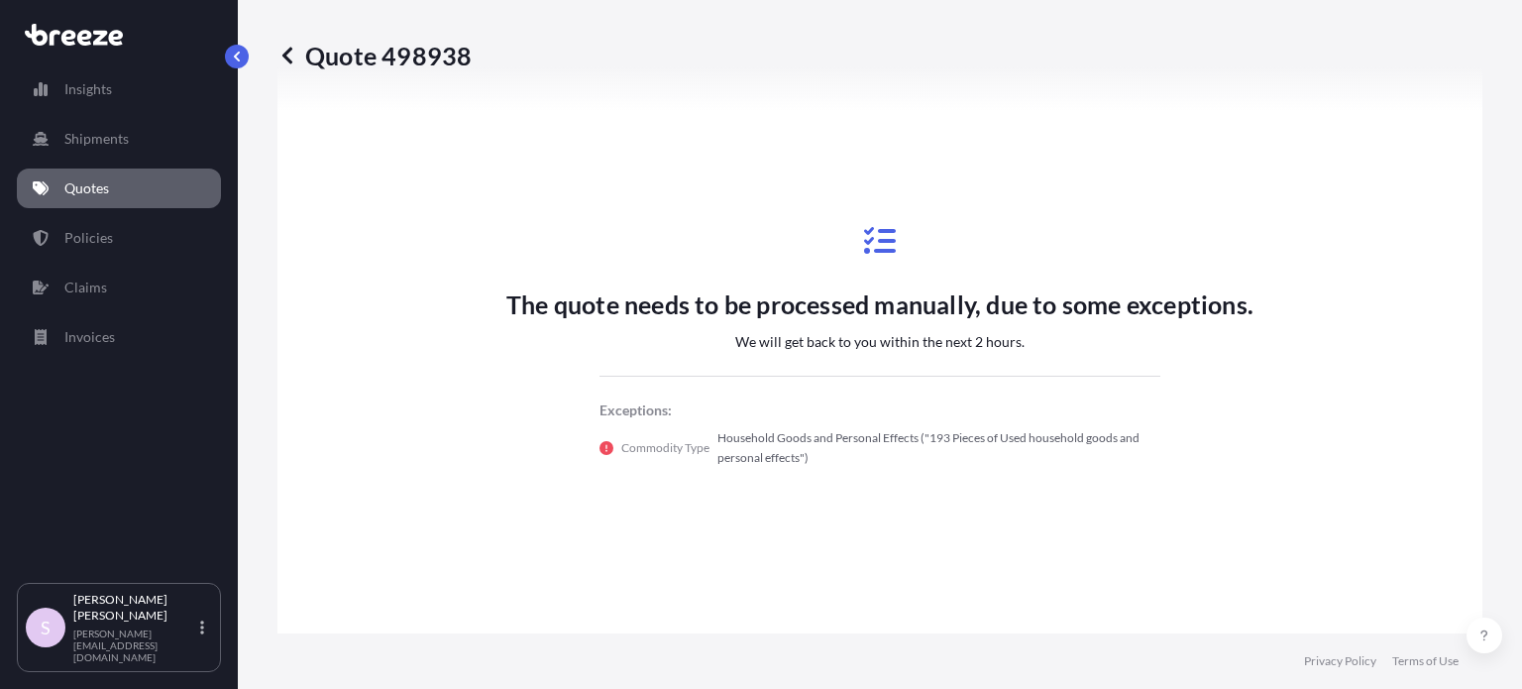
drag, startPoint x: 464, startPoint y: 60, endPoint x: 473, endPoint y: 50, distance: 14.1
click at [472, 51] on div "Quote 498938" at bounding box center [880, 56] width 1205 height 32
drag, startPoint x: 309, startPoint y: 47, endPoint x: 481, endPoint y: 43, distance: 171.5
click at [481, 43] on div "Quote 498938" at bounding box center [880, 56] width 1205 height 32
click at [461, 59] on div "Quote 498938" at bounding box center [880, 56] width 1205 height 32
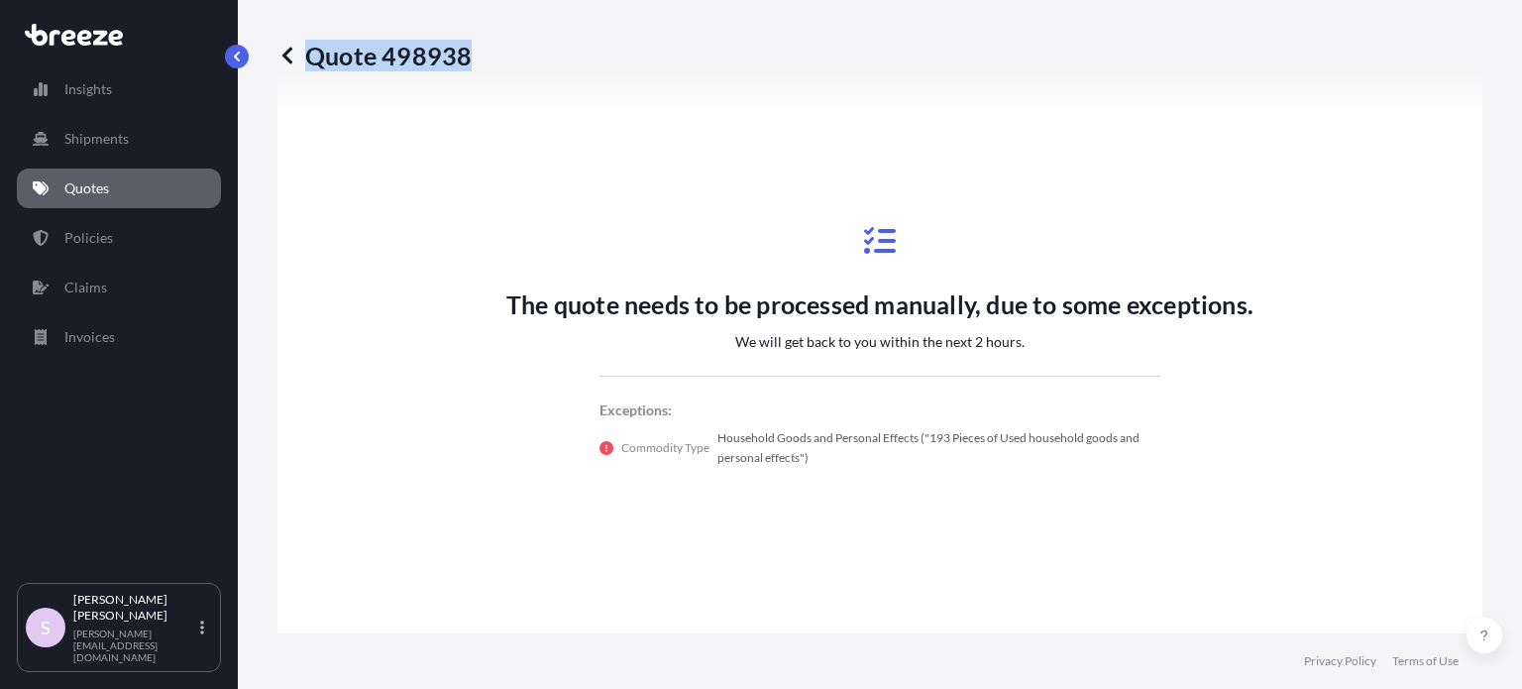
copy p "Quote 498938"
copy p "Quote 49893"
click at [800, 110] on div "Quote 498938" at bounding box center [880, 55] width 1205 height 111
click at [438, 65] on p "Quote 498938" at bounding box center [375, 56] width 194 height 32
drag, startPoint x: 438, startPoint y: 65, endPoint x: 599, endPoint y: 177, distance: 195.8
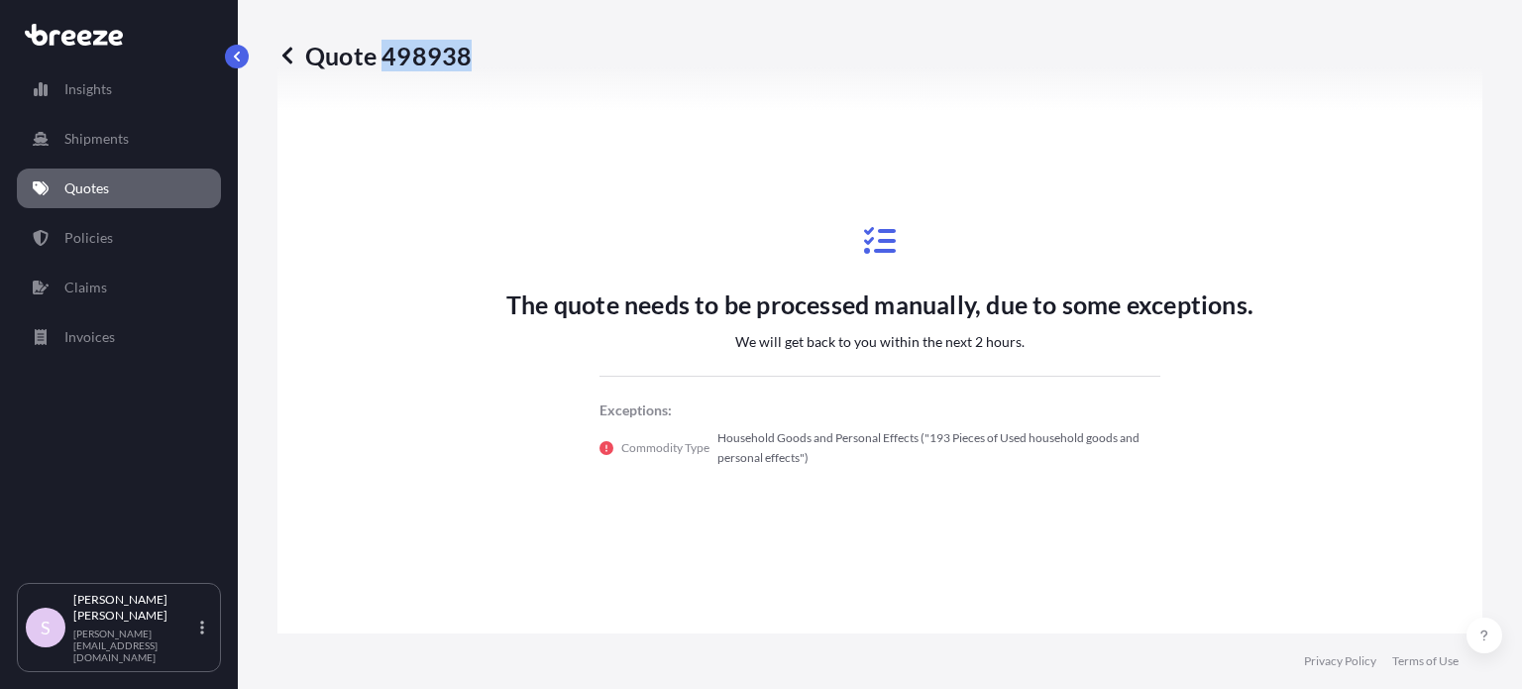
click at [439, 65] on p "Quote 498938" at bounding box center [375, 56] width 194 height 32
copy p "498938"
